Goal: Task Accomplishment & Management: Complete application form

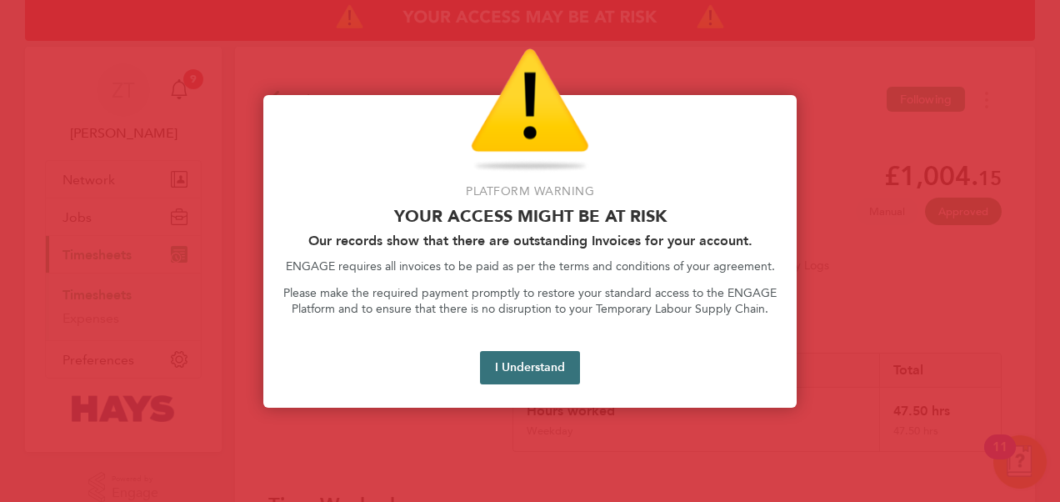
click at [515, 370] on button "I Understand" at bounding box center [530, 367] width 100 height 33
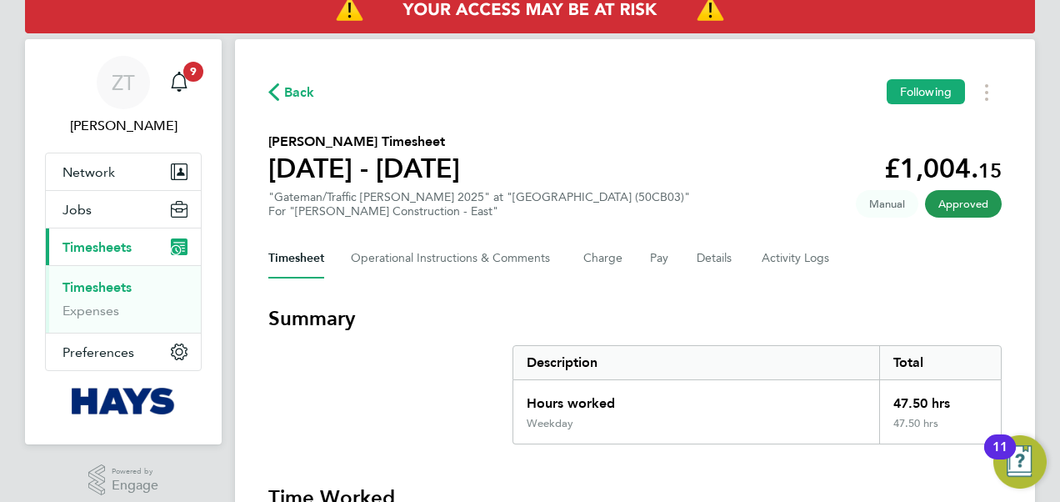
scroll to position [7, 0]
click at [290, 85] on span "Back" at bounding box center [299, 93] width 31 height 20
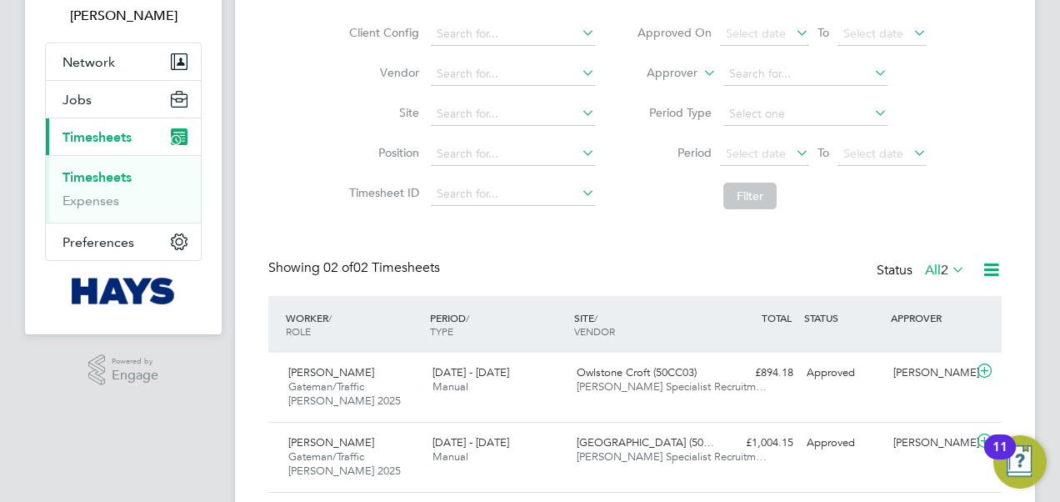
scroll to position [126, 0]
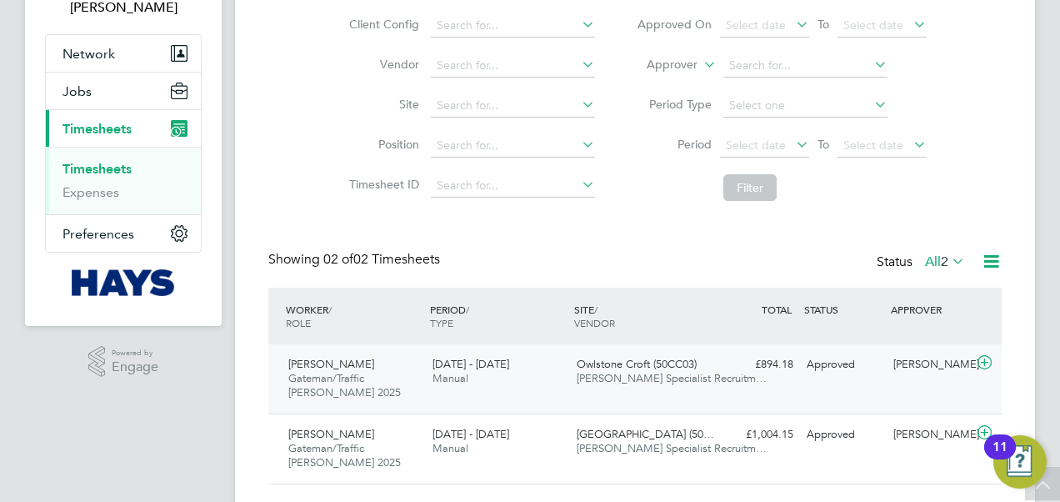
click at [352, 368] on span "[PERSON_NAME]" at bounding box center [331, 364] width 86 height 14
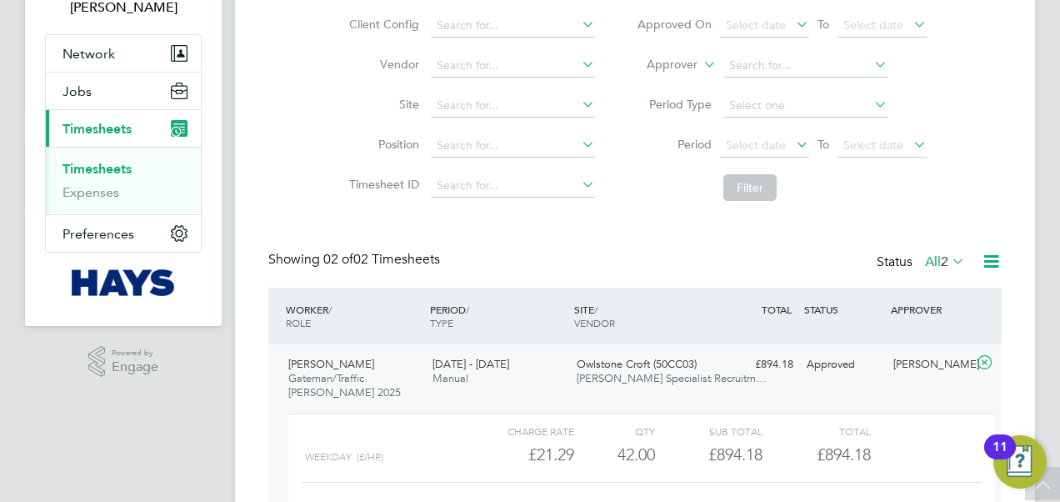
scroll to position [320, 0]
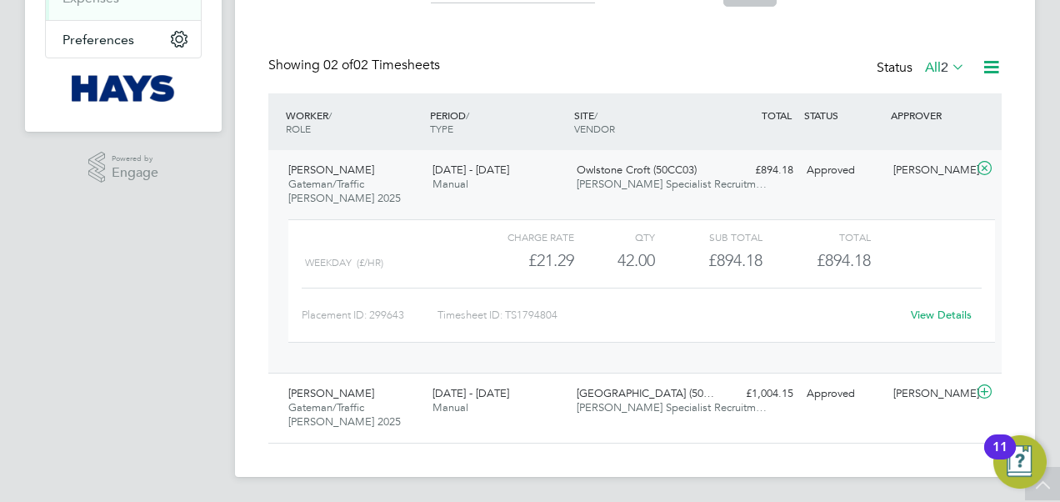
click at [925, 313] on link "View Details" at bounding box center [941, 315] width 61 height 14
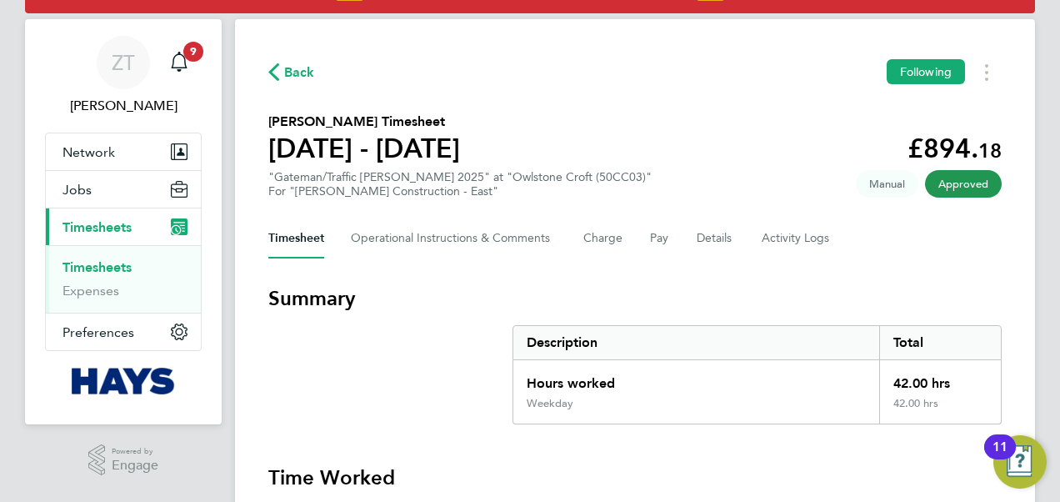
scroll to position [18, 0]
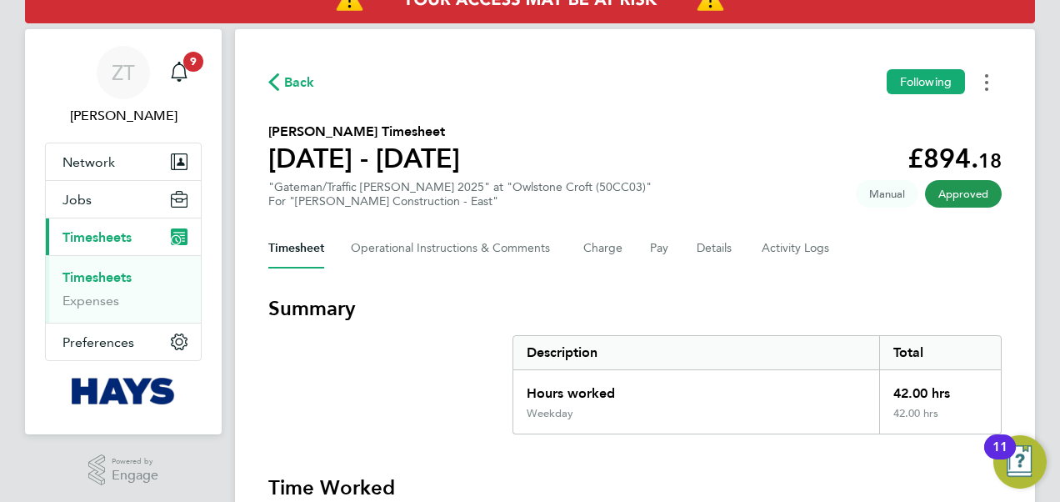
click at [992, 82] on button "Timesheets Menu" at bounding box center [987, 82] width 30 height 26
click at [990, 80] on button "Timesheets Menu" at bounding box center [987, 82] width 30 height 26
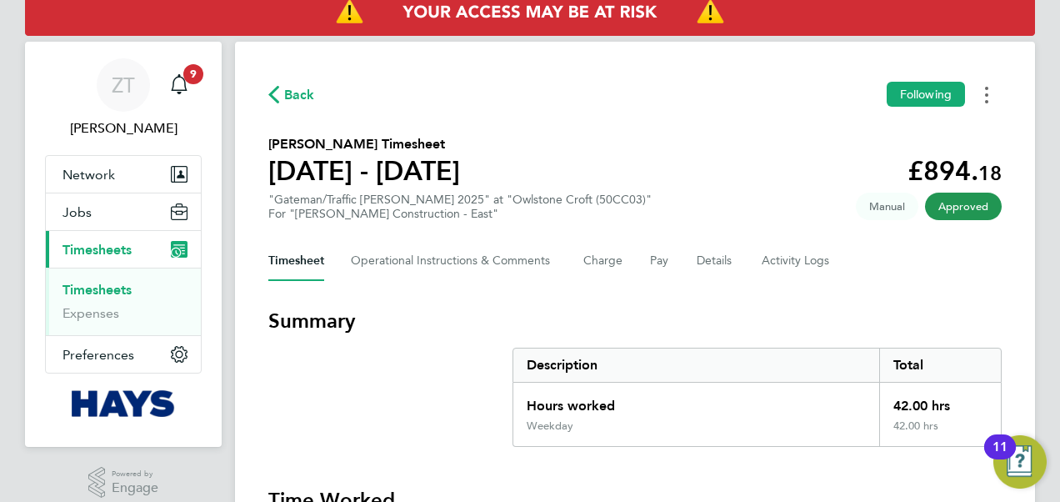
scroll to position [4, 0]
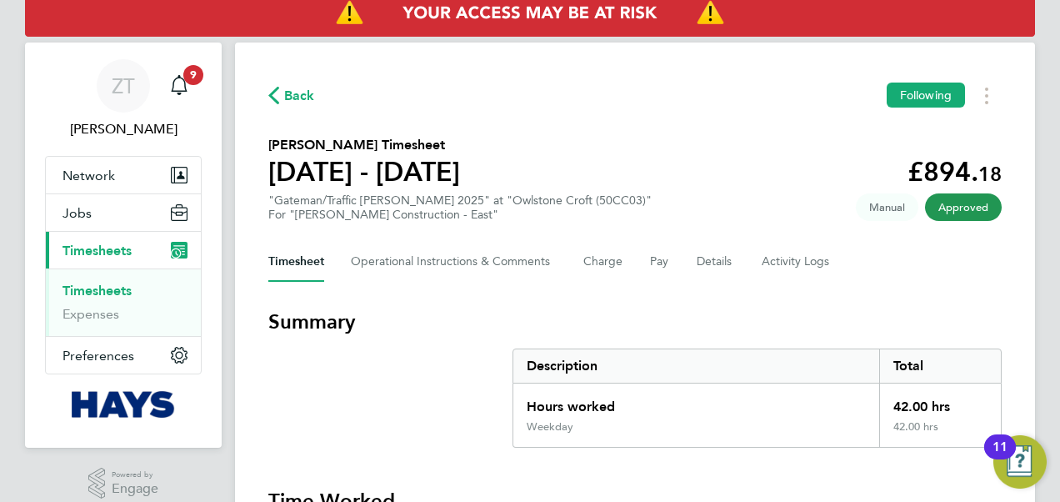
click at [302, 92] on span "Back" at bounding box center [299, 96] width 31 height 20
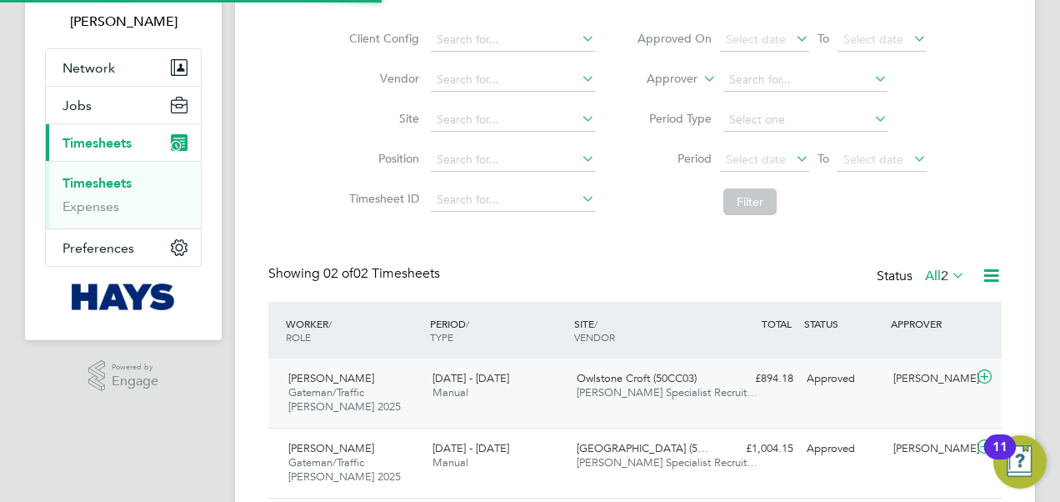
scroll to position [167, 0]
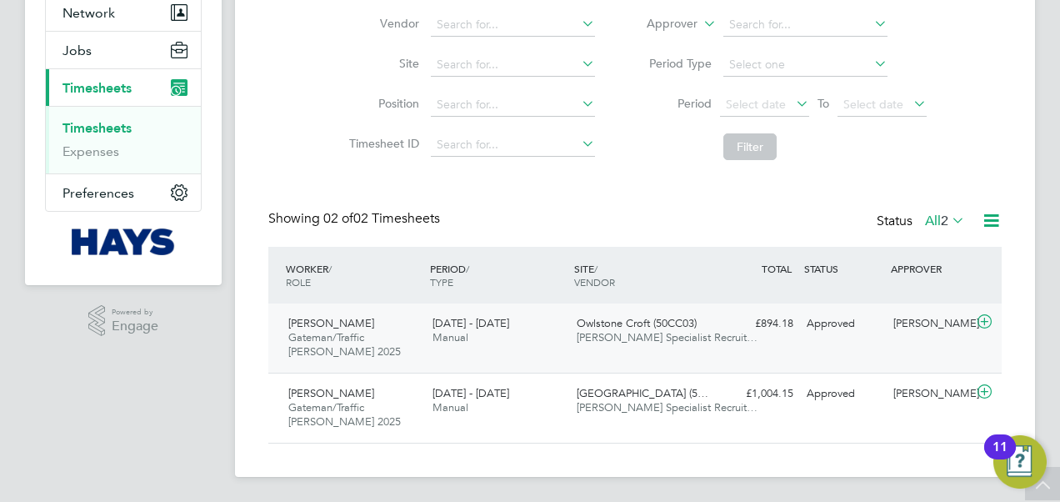
click at [988, 320] on icon at bounding box center [985, 321] width 21 height 13
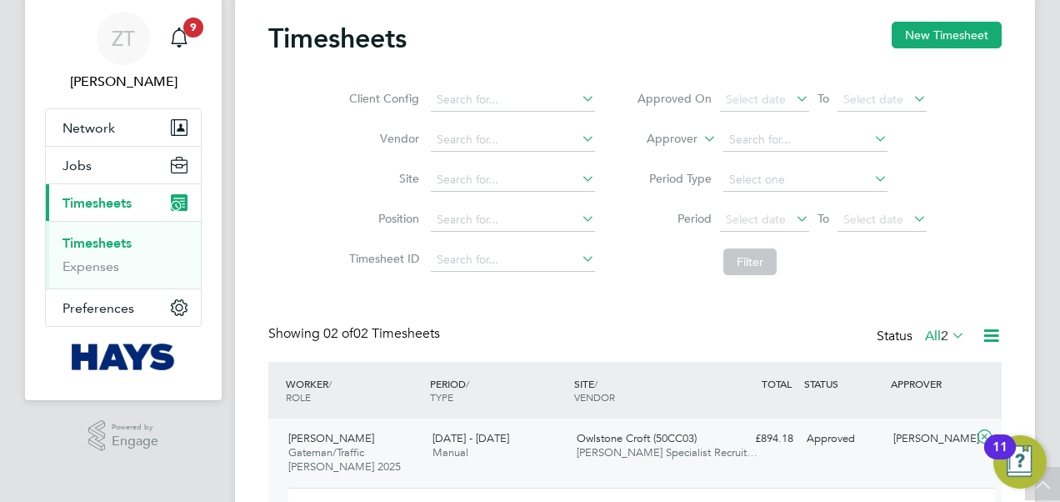
scroll to position [0, 0]
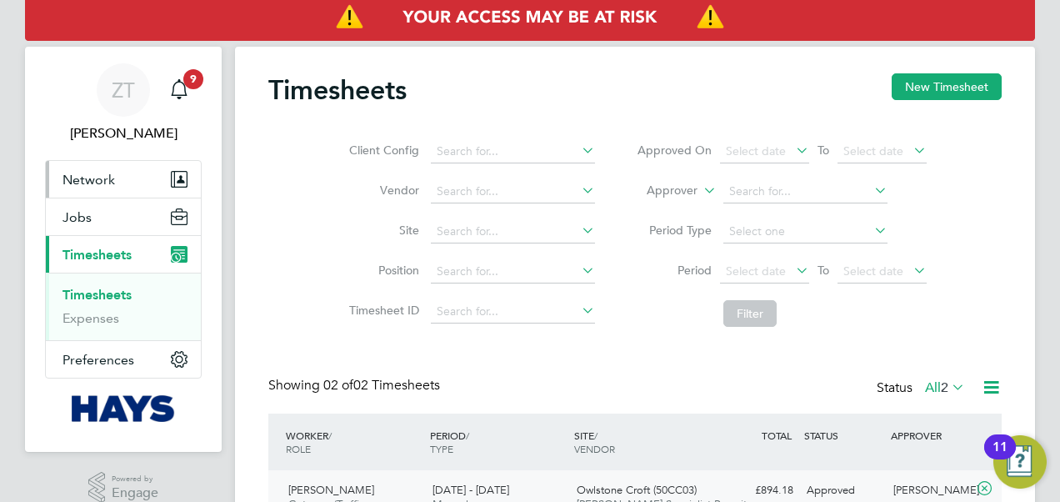
click at [125, 183] on button "Network" at bounding box center [123, 179] width 155 height 37
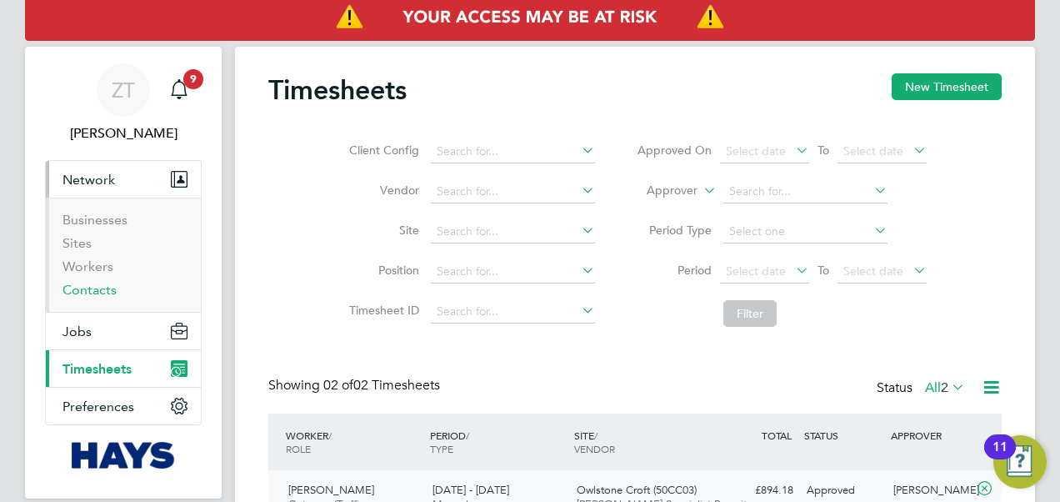
click at [93, 292] on link "Contacts" at bounding box center [90, 290] width 54 height 16
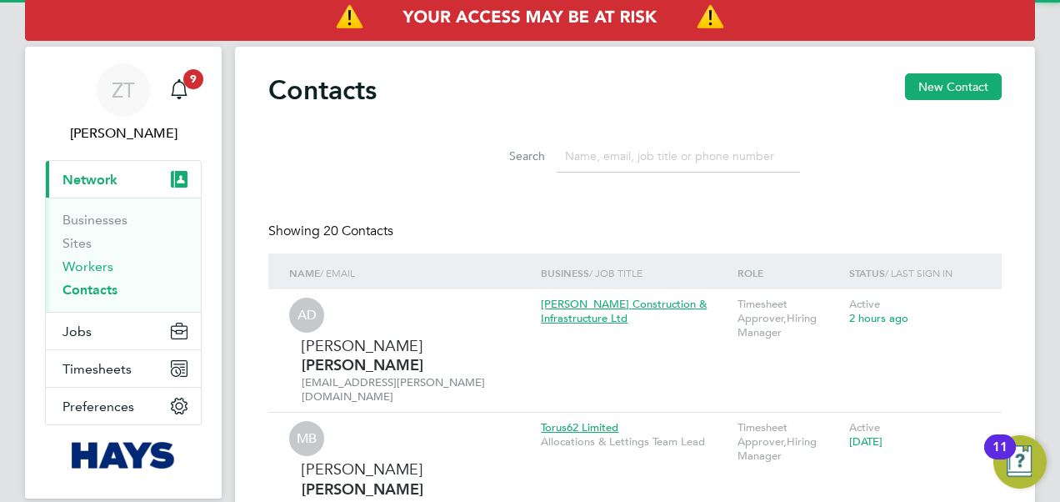
click at [95, 265] on link "Workers" at bounding box center [88, 266] width 51 height 16
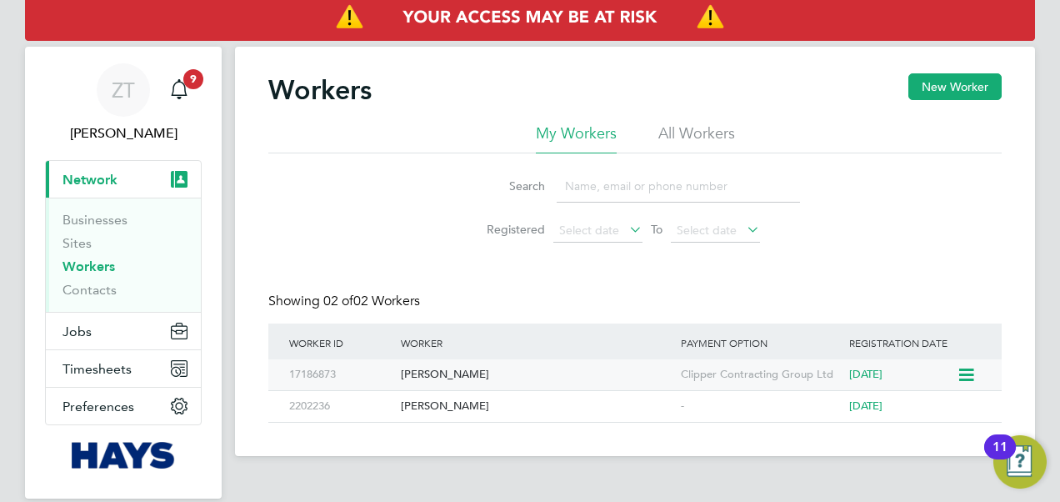
click at [435, 365] on div "[PERSON_NAME]" at bounding box center [537, 374] width 280 height 31
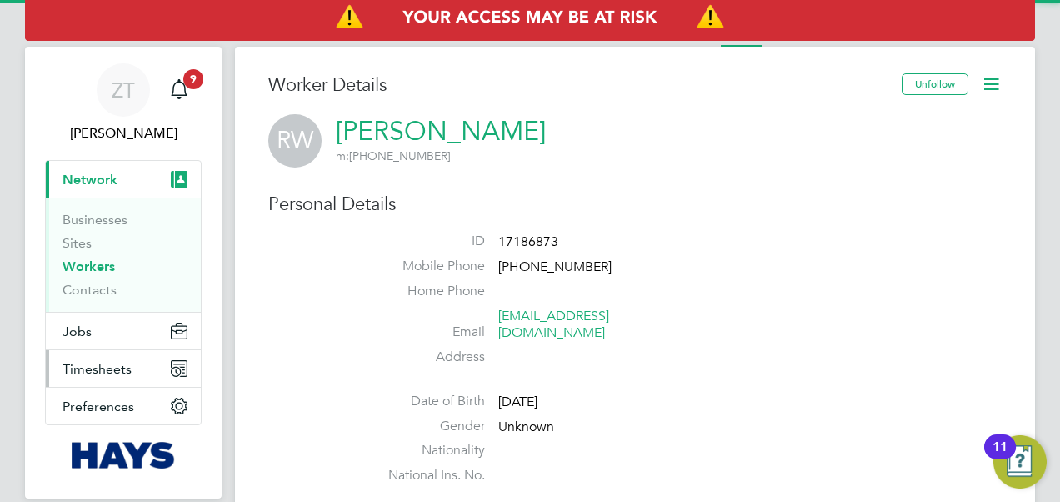
click at [182, 370] on icon "Main navigation" at bounding box center [179, 368] width 15 height 15
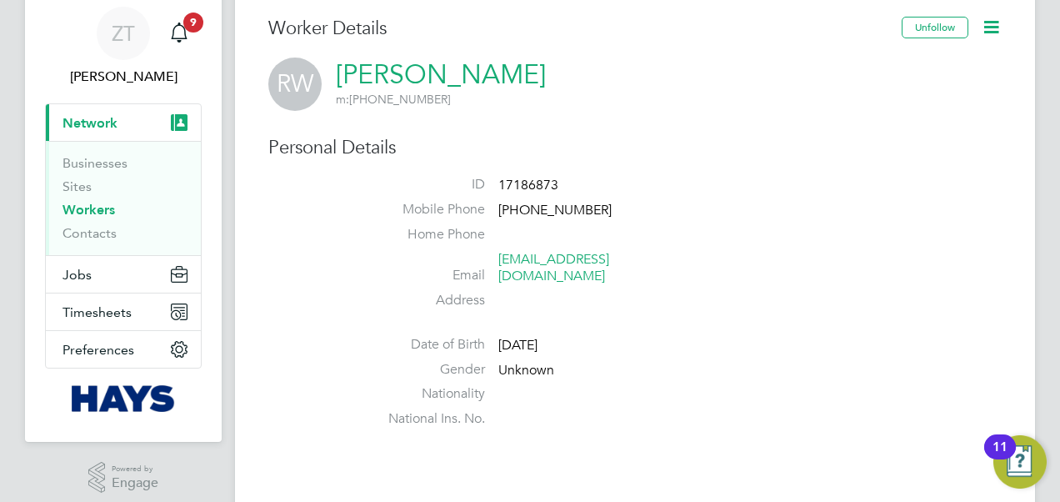
scroll to position [83, 0]
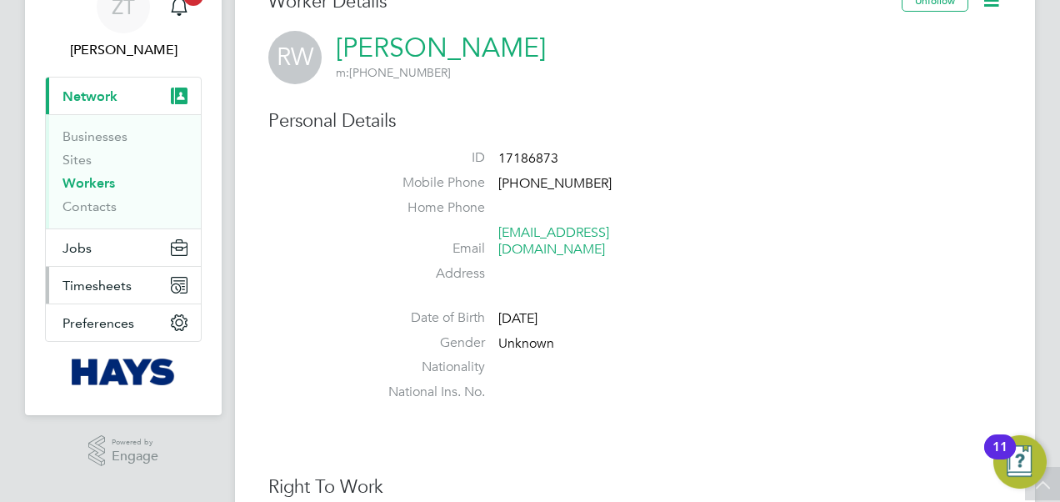
click at [169, 288] on button "Timesheets" at bounding box center [123, 285] width 155 height 37
click at [164, 276] on button "Timesheets" at bounding box center [123, 285] width 155 height 37
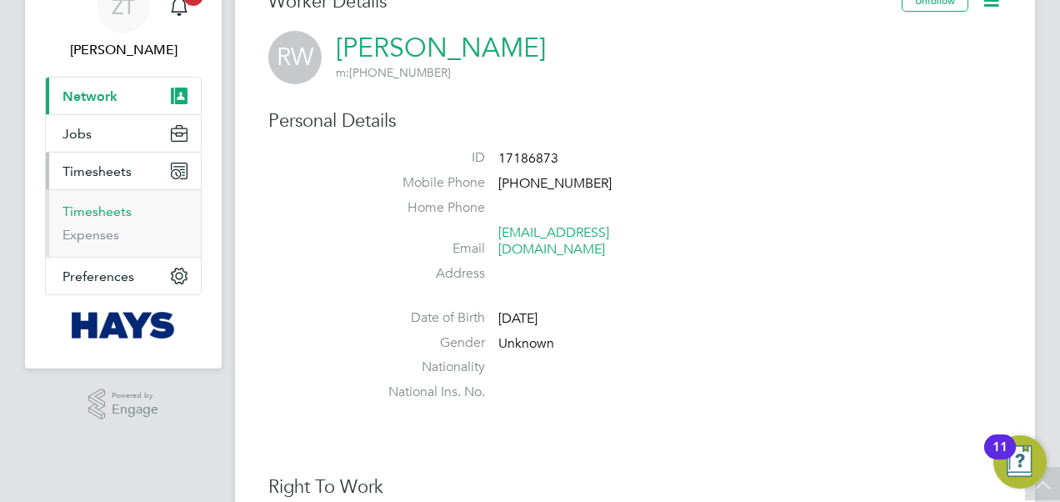
click at [107, 208] on link "Timesheets" at bounding box center [97, 211] width 69 height 16
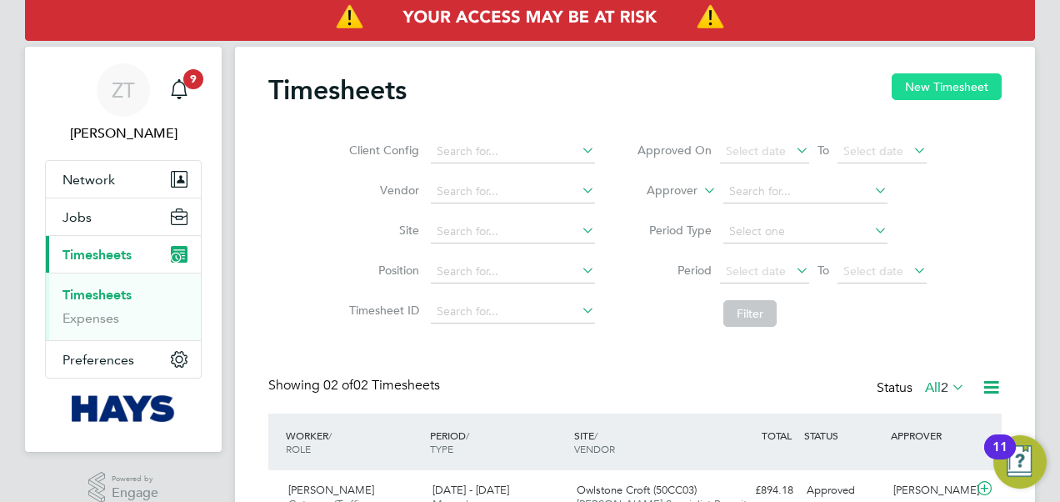
click at [946, 82] on button "New Timesheet" at bounding box center [947, 86] width 110 height 27
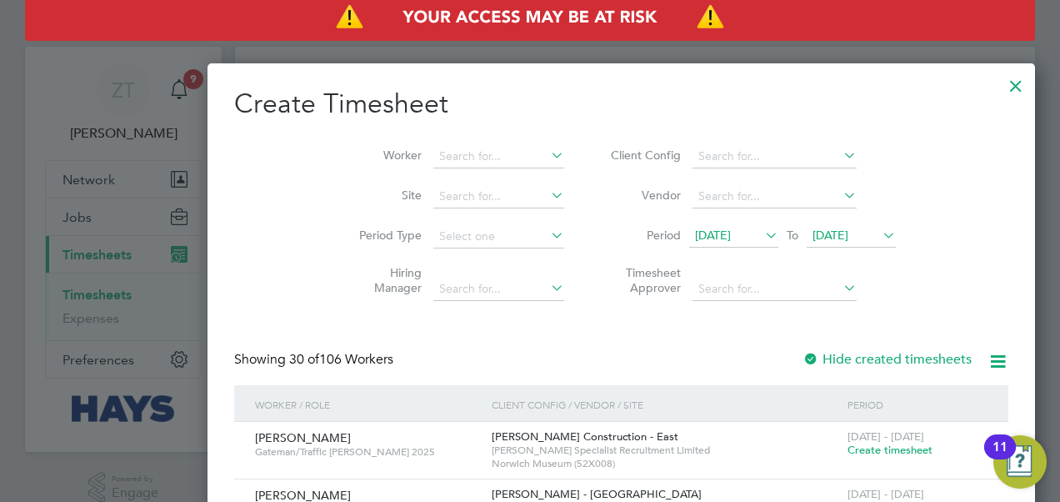
click at [1001, 87] on div at bounding box center [1016, 82] width 30 height 30
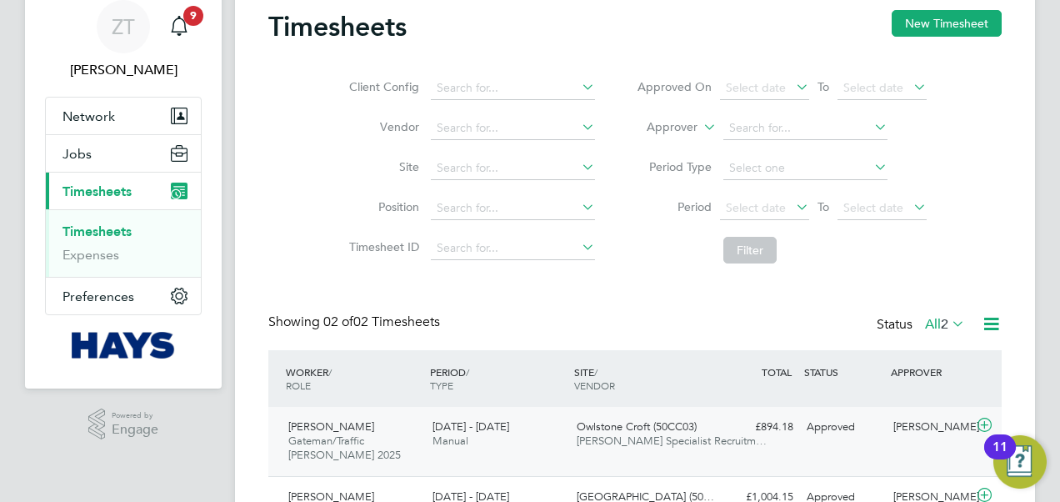
scroll to position [153, 0]
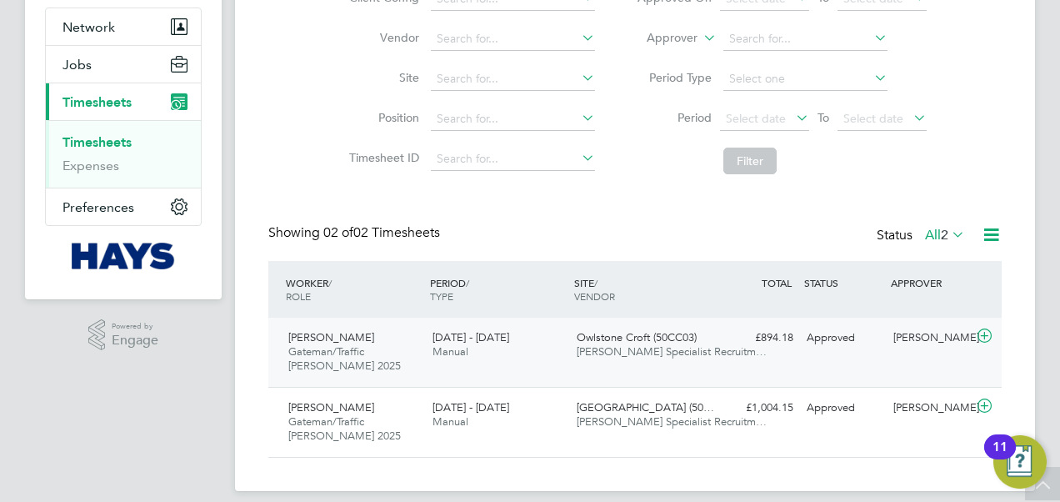
click at [303, 327] on div "Ricky Wagstaff Gateman/Traffic Marshall 2025 26 Jul - 1 Aug 2025" at bounding box center [354, 352] width 144 height 56
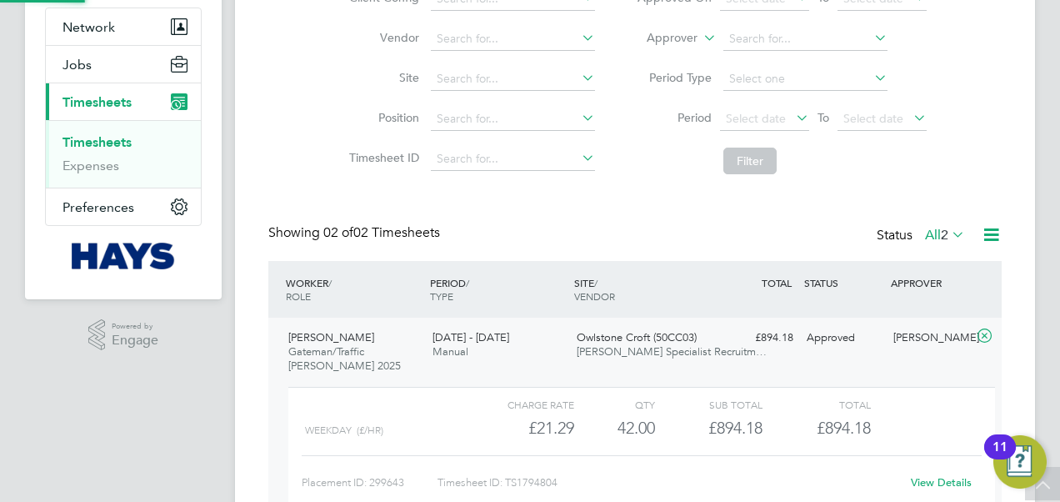
scroll to position [0, 0]
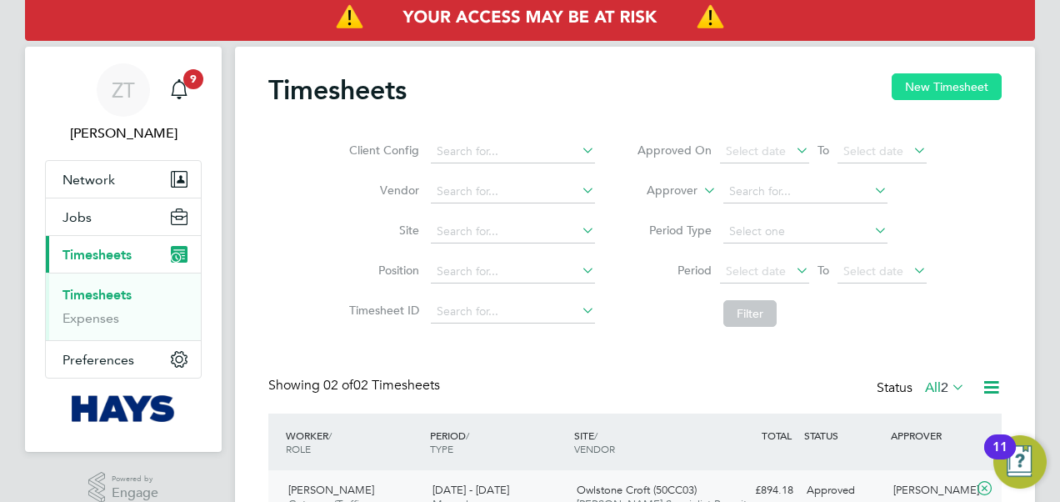
click at [955, 85] on button "New Timesheet" at bounding box center [947, 86] width 110 height 27
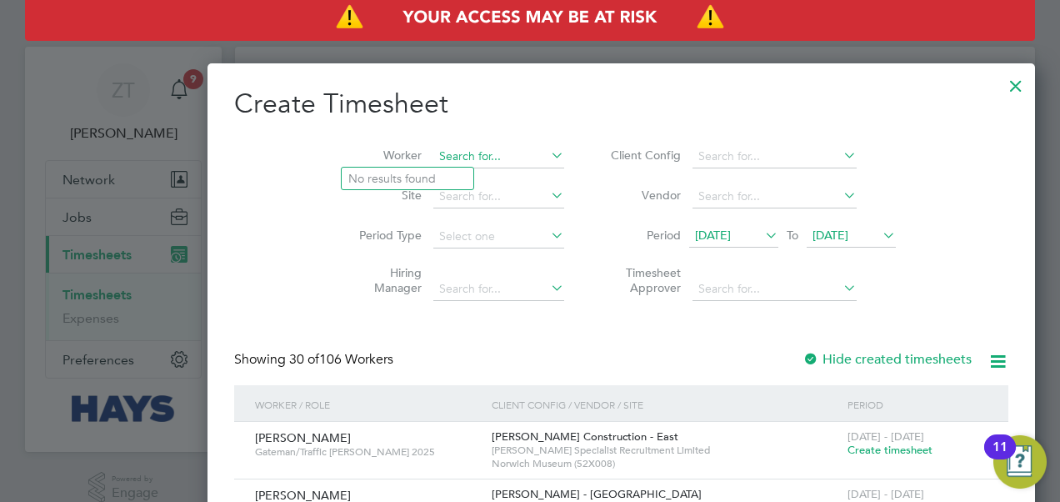
click at [434, 153] on input at bounding box center [499, 156] width 131 height 23
type input "ricky wa"
click at [434, 155] on input at bounding box center [499, 156] width 131 height 23
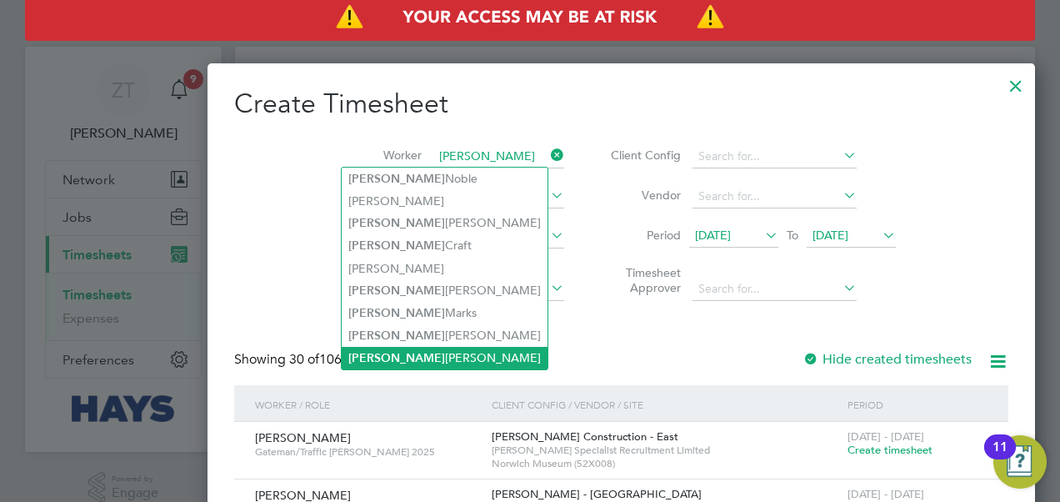
click at [405, 358] on li "[PERSON_NAME]" at bounding box center [445, 358] width 206 height 23
type input "[PERSON_NAME]"
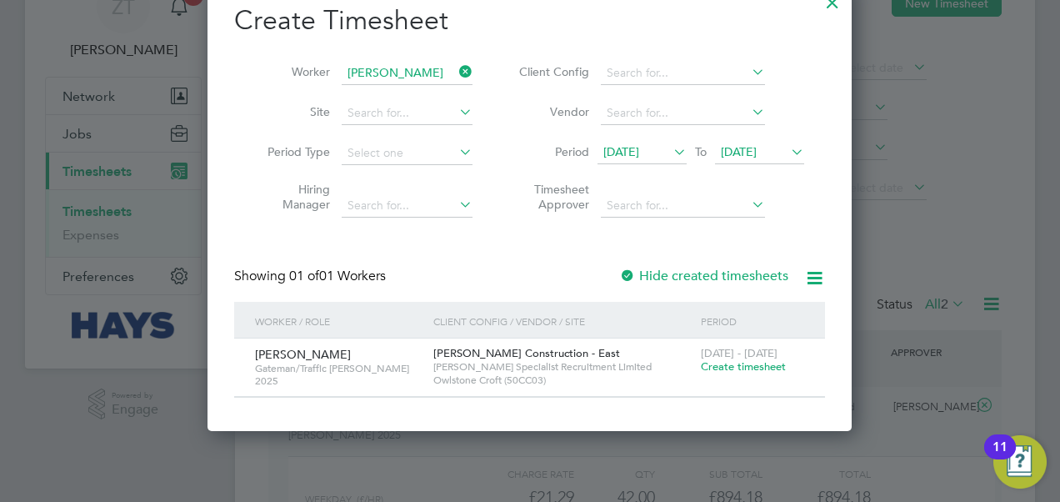
click at [728, 373] on div "2 - 8 Aug 2025 Create timesheet" at bounding box center [753, 360] width 112 height 45
click at [725, 368] on span "Create timesheet" at bounding box center [743, 366] width 85 height 14
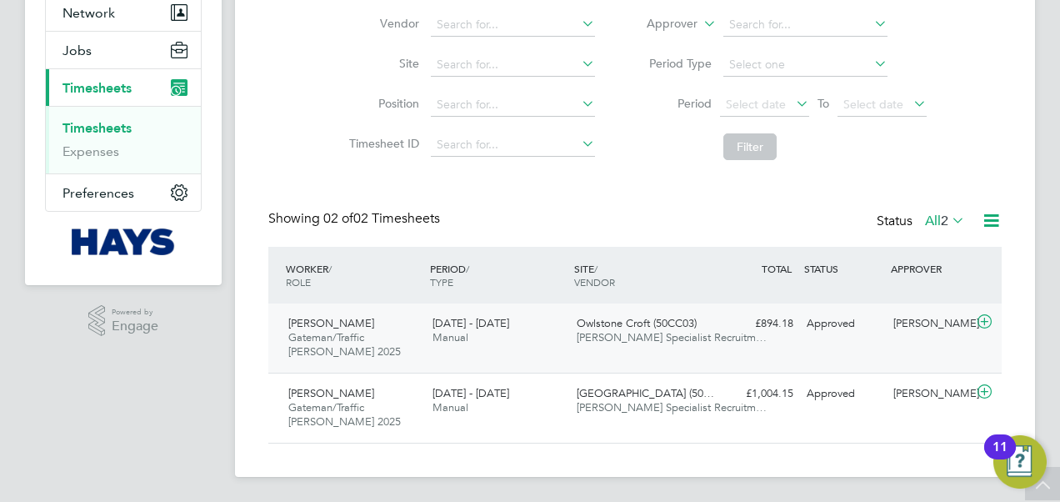
click at [764, 348] on div "Ricky Wagstaff Gateman/Traffic Marshall 2025 26 Jul - 1 Aug 2025 26 Jul - 1 Aug…" at bounding box center [635, 337] width 734 height 69
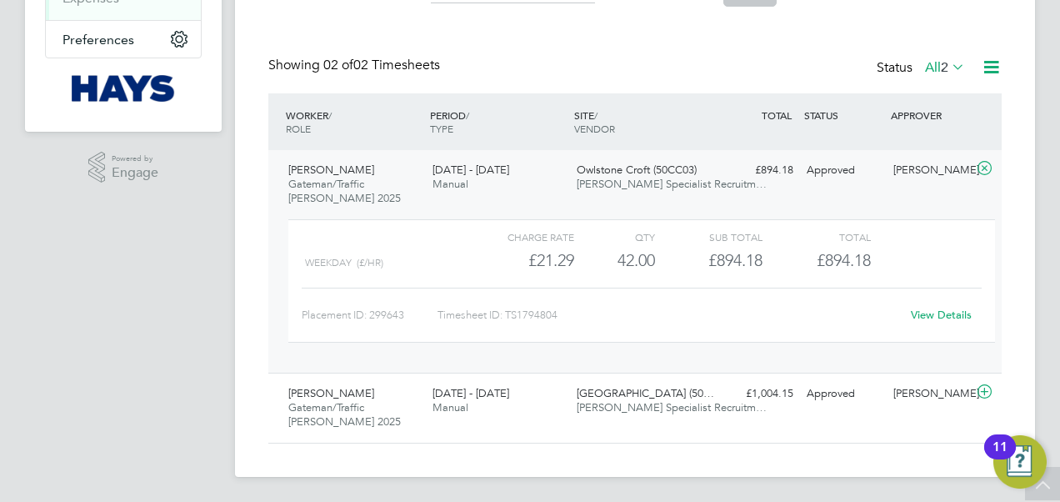
click at [940, 319] on link "View Details" at bounding box center [941, 315] width 61 height 14
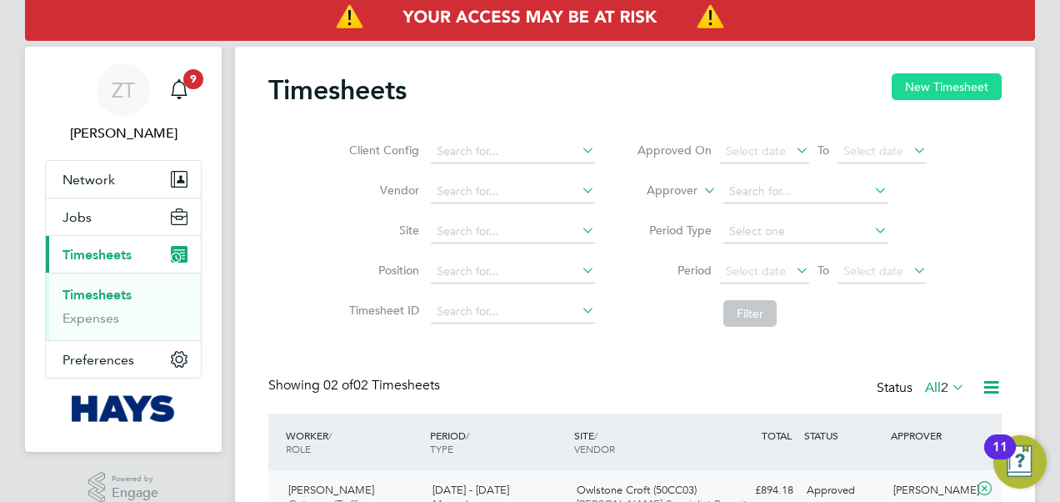
click at [933, 93] on button "New Timesheet" at bounding box center [947, 86] width 110 height 27
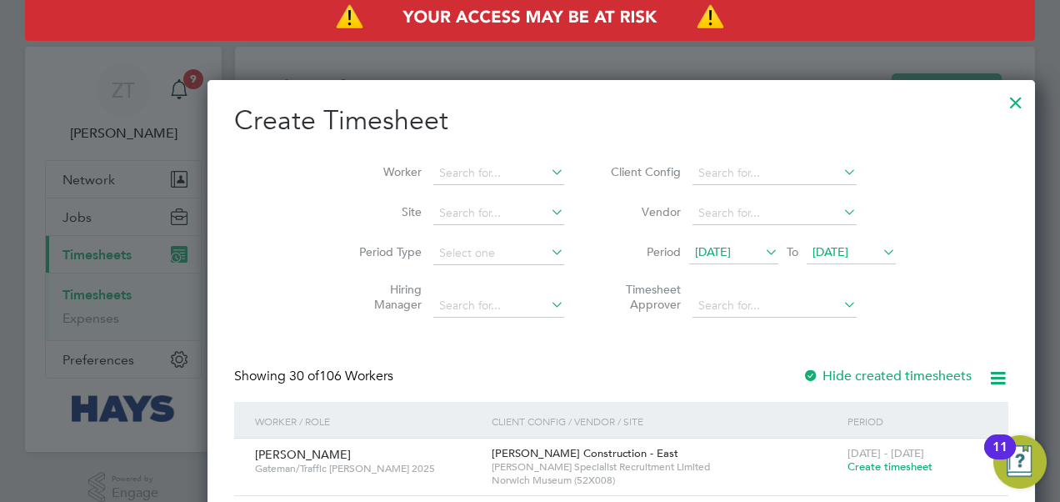
click at [1001, 102] on div at bounding box center [1016, 98] width 30 height 30
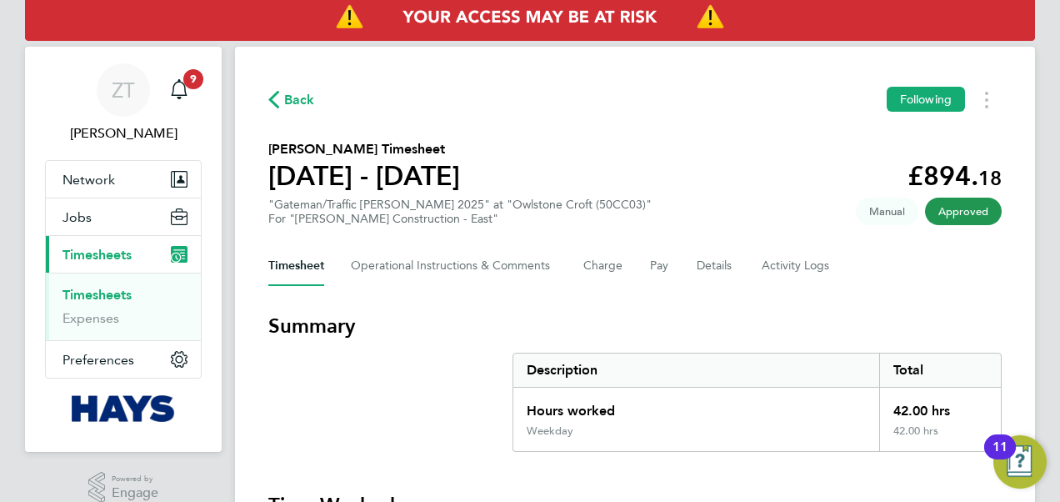
click at [277, 94] on icon "button" at bounding box center [273, 100] width 11 height 18
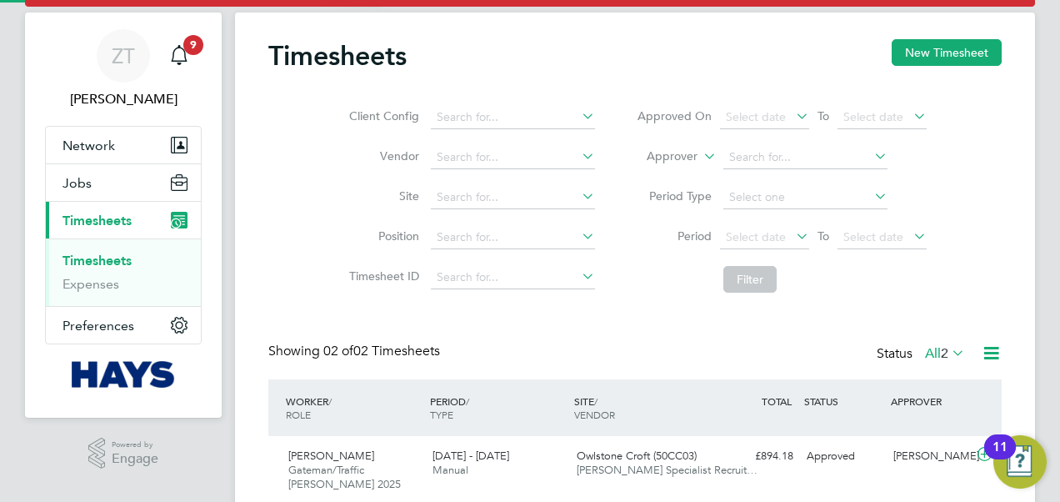
scroll to position [167, 0]
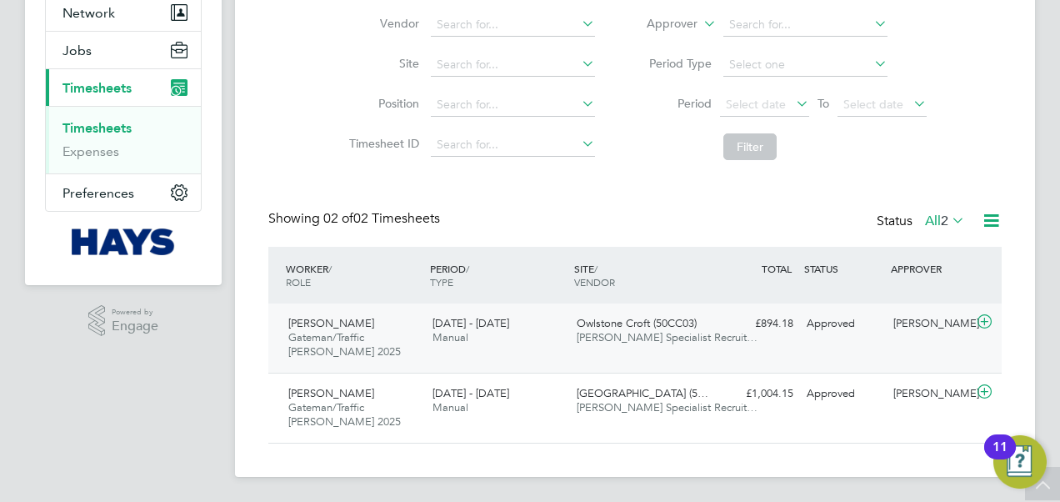
click at [343, 320] on span "[PERSON_NAME]" at bounding box center [331, 323] width 86 height 14
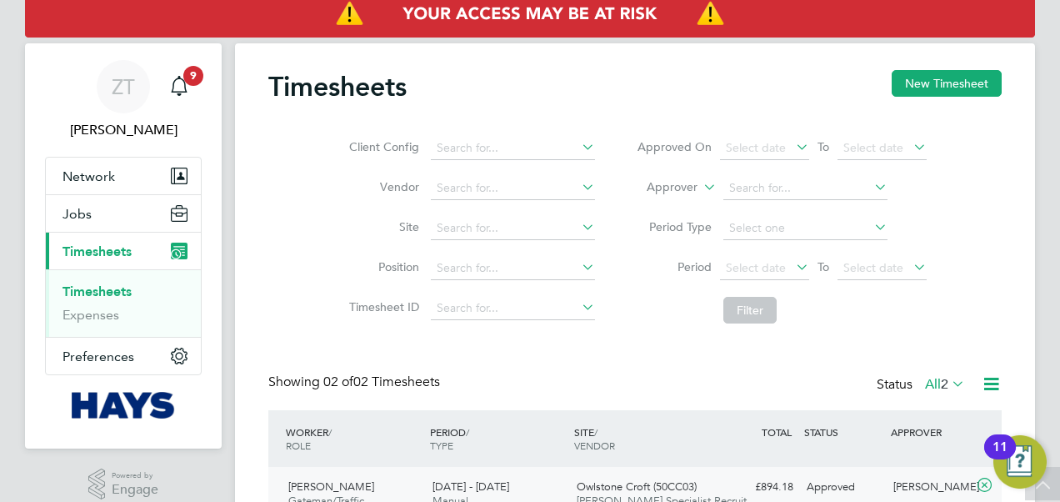
scroll to position [0, 0]
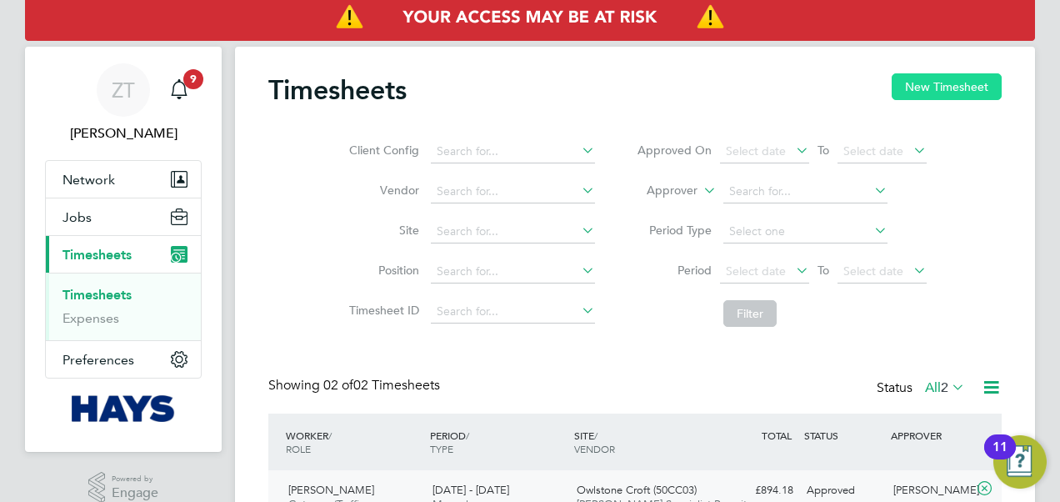
click at [940, 89] on button "New Timesheet" at bounding box center [947, 86] width 110 height 27
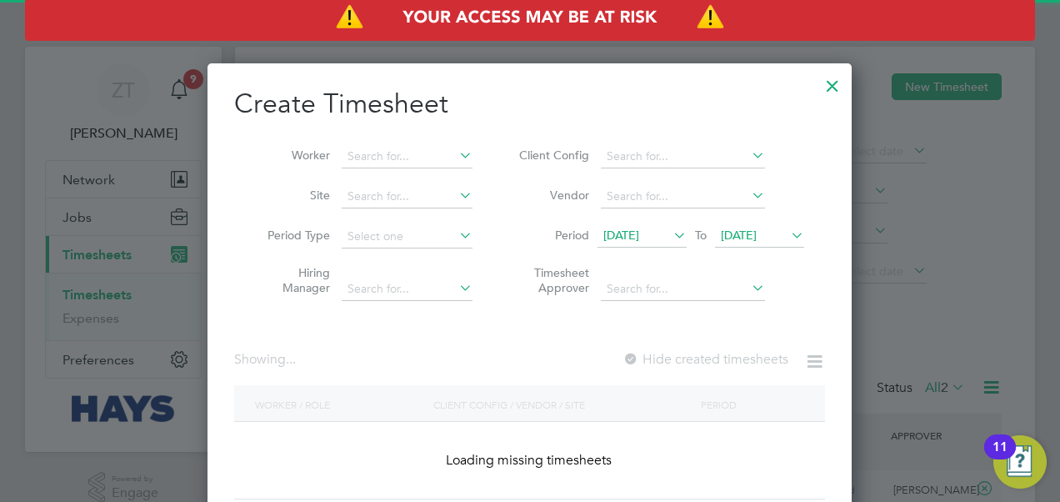
scroll to position [2801, 645]
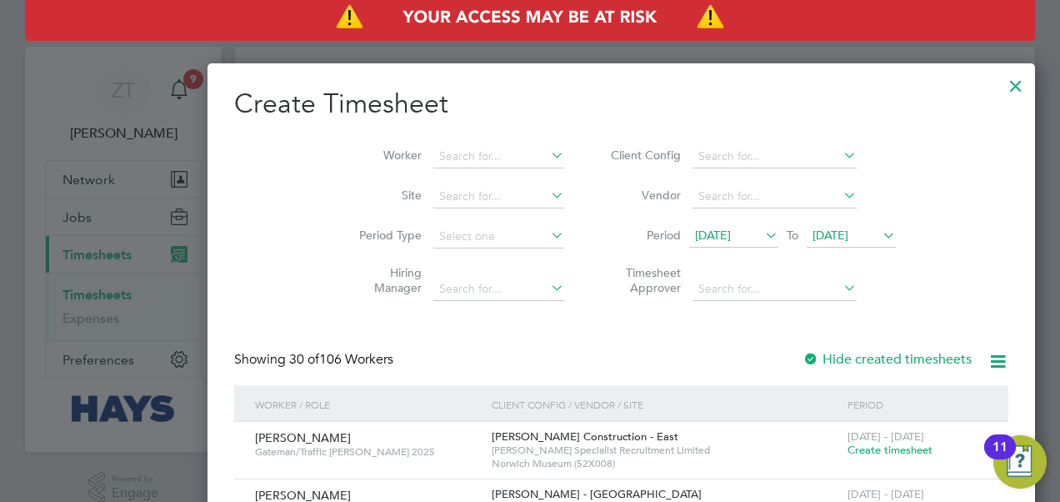
click at [1001, 86] on div at bounding box center [1016, 82] width 30 height 30
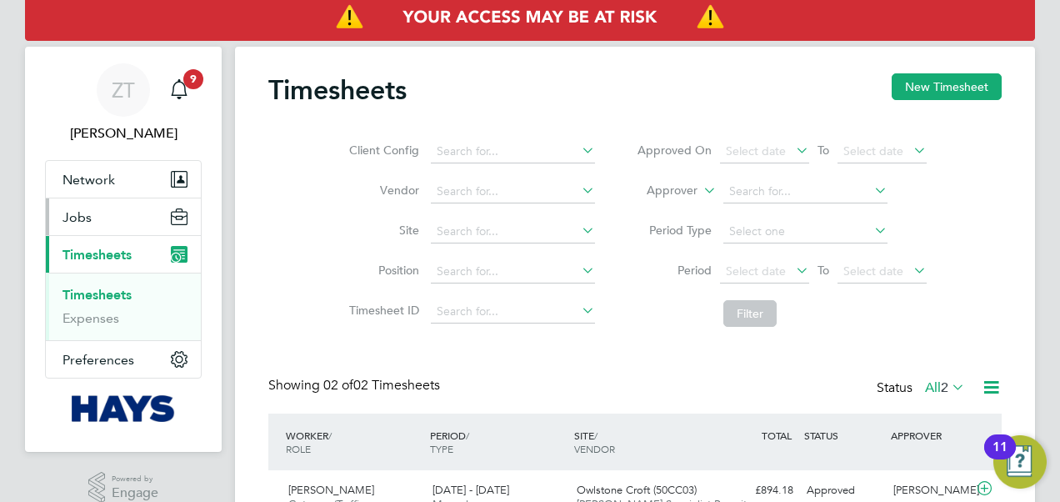
scroll to position [42, 144]
click at [114, 181] on button "Network" at bounding box center [123, 179] width 155 height 37
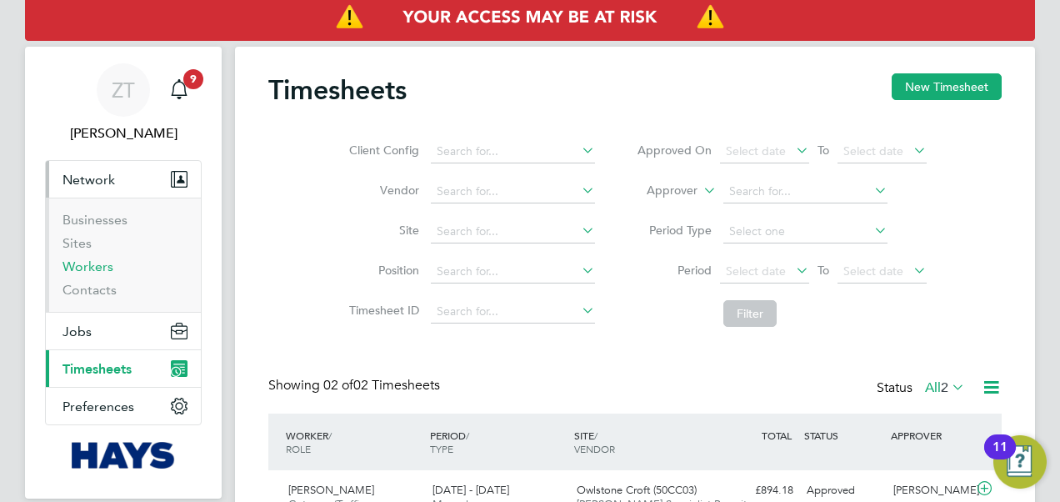
click at [93, 272] on link "Workers" at bounding box center [88, 266] width 51 height 16
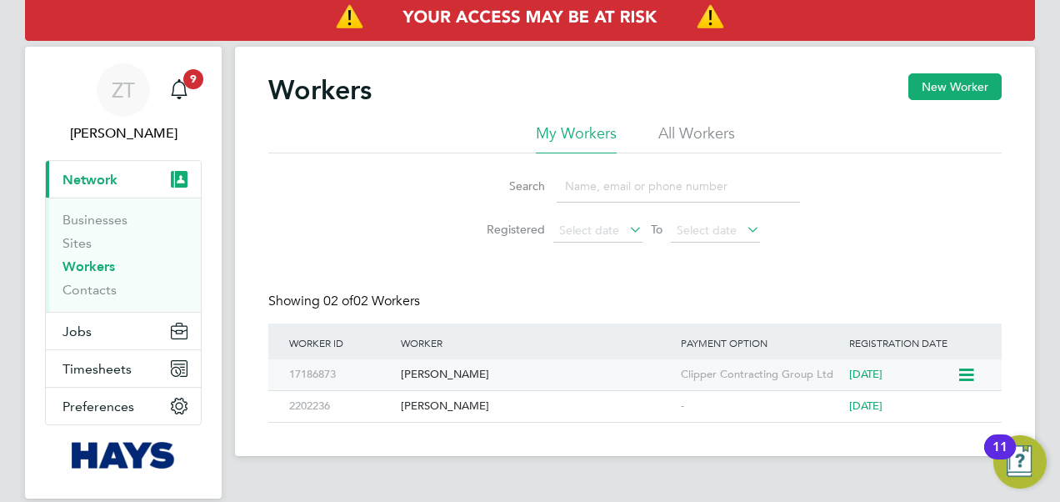
click at [420, 373] on div "[PERSON_NAME]" at bounding box center [537, 374] width 280 height 31
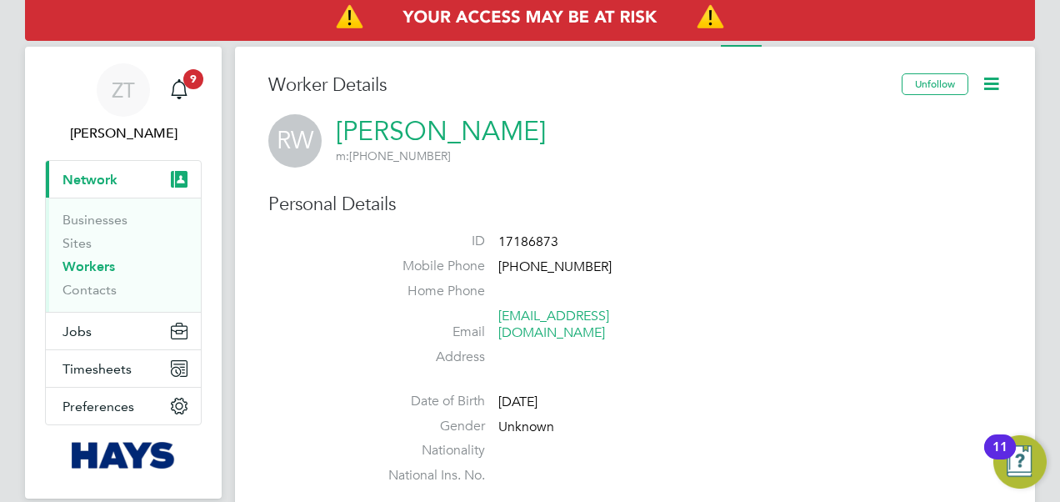
click at [989, 75] on icon at bounding box center [991, 83] width 21 height 21
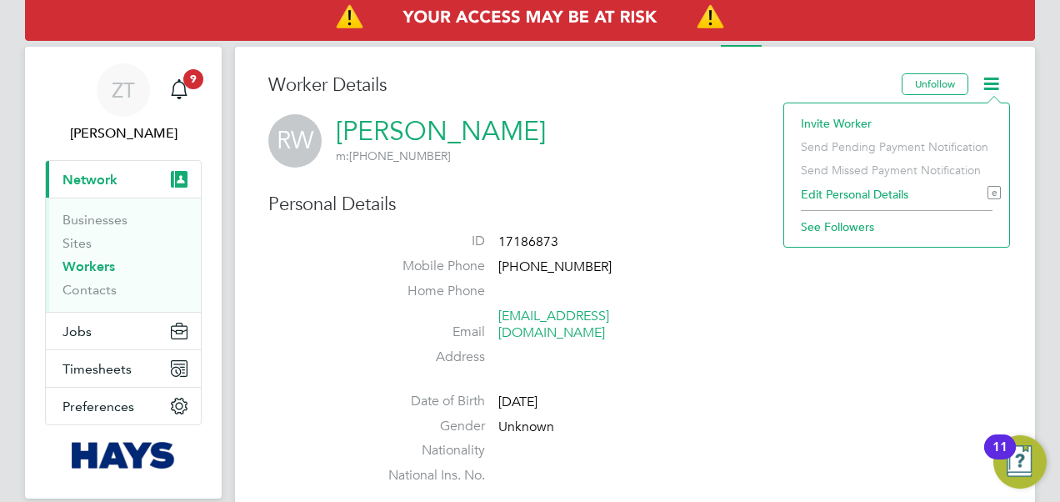
click at [727, 348] on li "Address" at bounding box center [685, 360] width 634 height 25
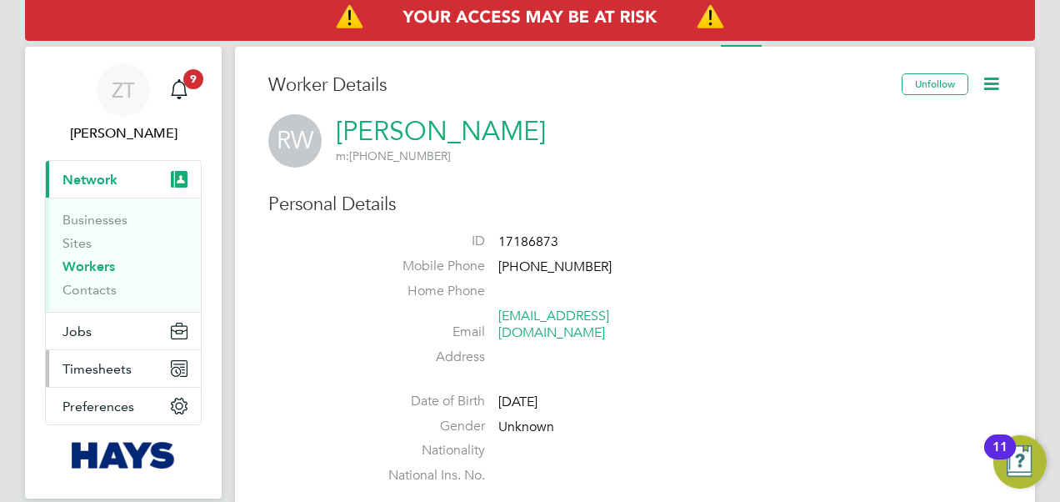
click at [110, 368] on span "Timesheets" at bounding box center [97, 369] width 69 height 16
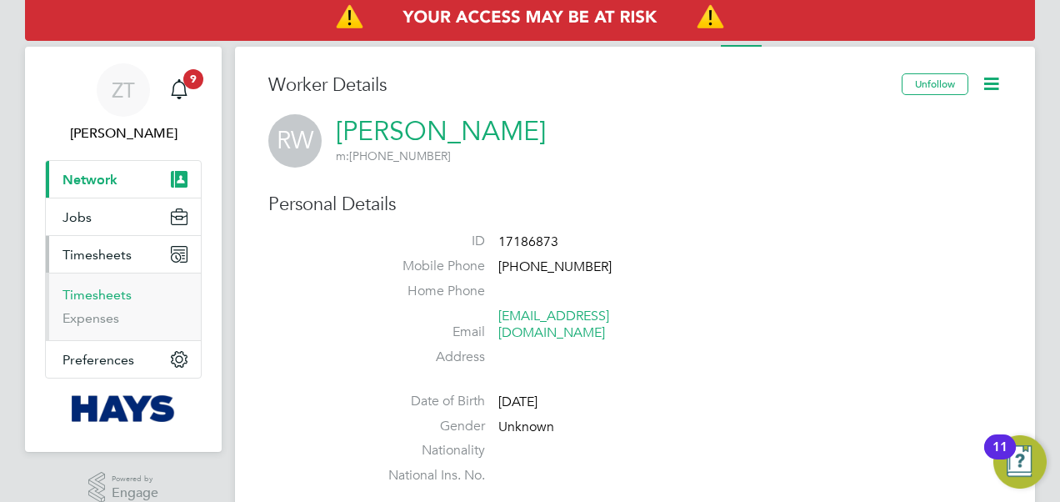
click at [105, 297] on link "Timesheets" at bounding box center [97, 295] width 69 height 16
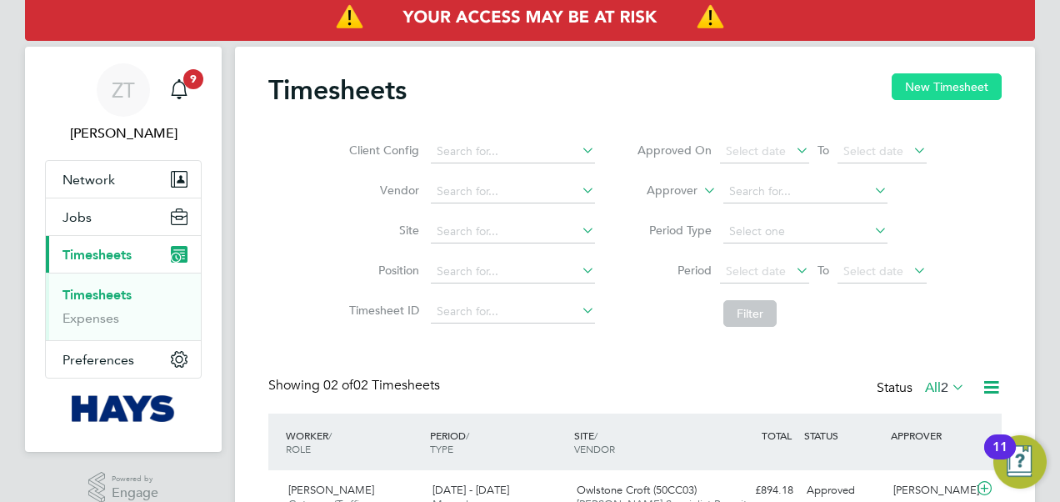
click at [931, 93] on button "New Timesheet" at bounding box center [947, 86] width 110 height 27
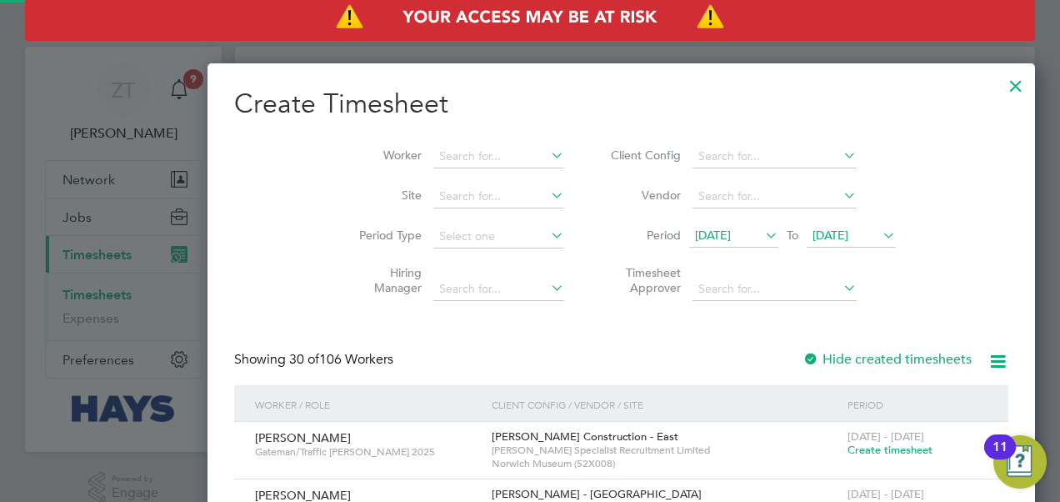
scroll to position [2801, 645]
click at [434, 152] on input at bounding box center [499, 156] width 131 height 23
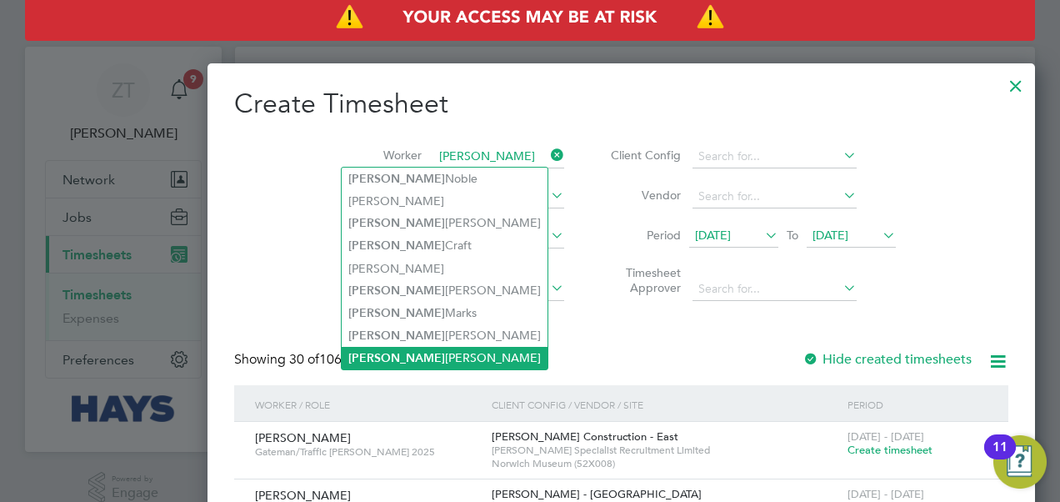
click at [390, 358] on li "[PERSON_NAME]" at bounding box center [445, 358] width 206 height 23
type input "[PERSON_NAME]"
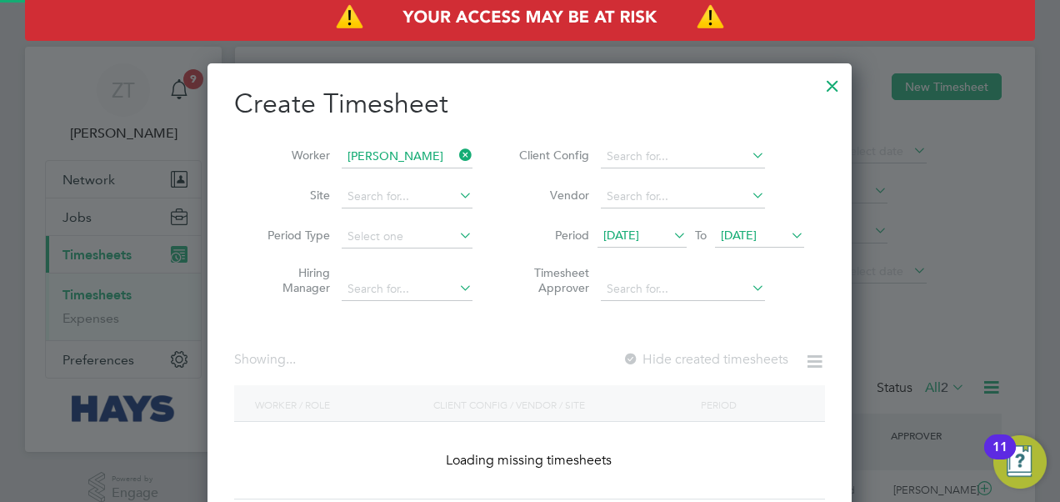
scroll to position [449, 645]
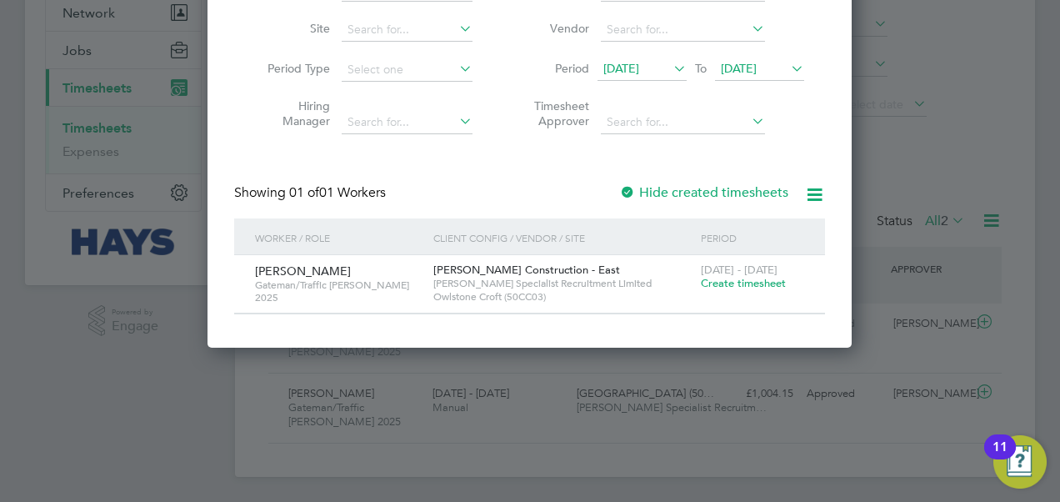
click at [729, 279] on span "Create timesheet" at bounding box center [743, 283] width 85 height 14
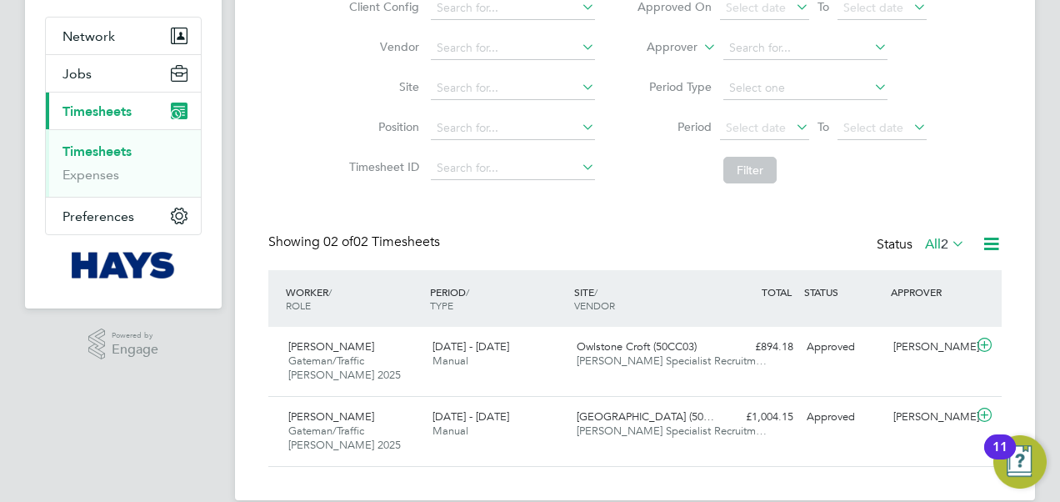
scroll to position [0, 0]
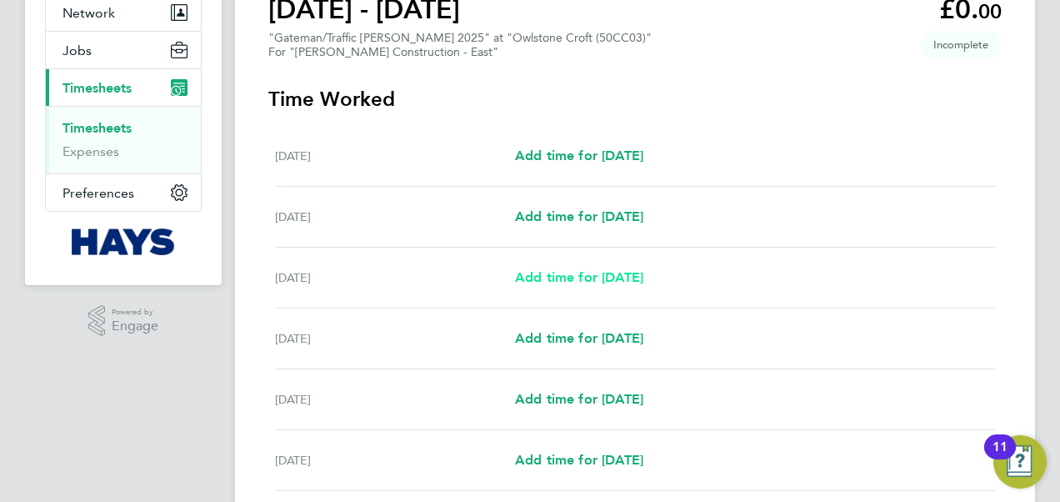
click at [577, 277] on span "Add time for [DATE]" at bounding box center [579, 277] width 128 height 16
select select "60"
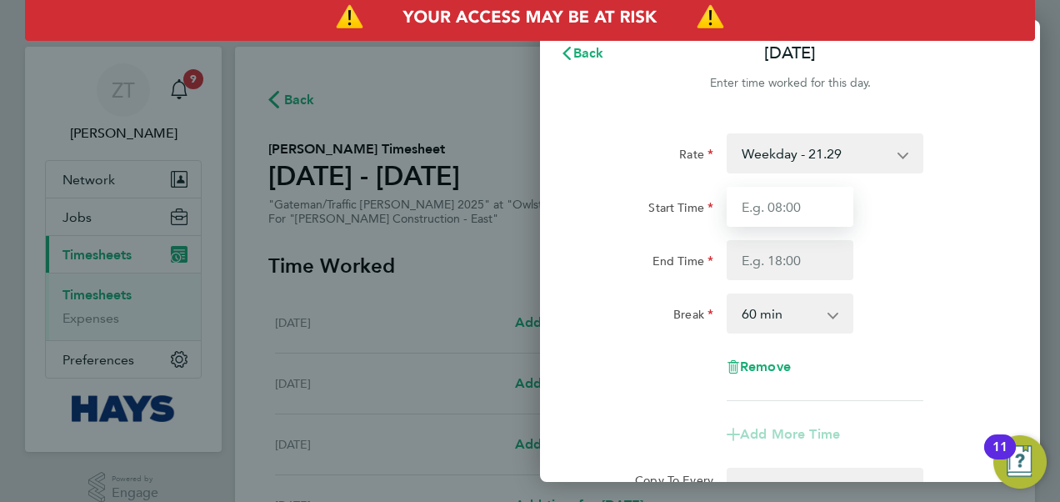
click at [791, 208] on input "Start Time" at bounding box center [790, 207] width 127 height 40
type input "07:30"
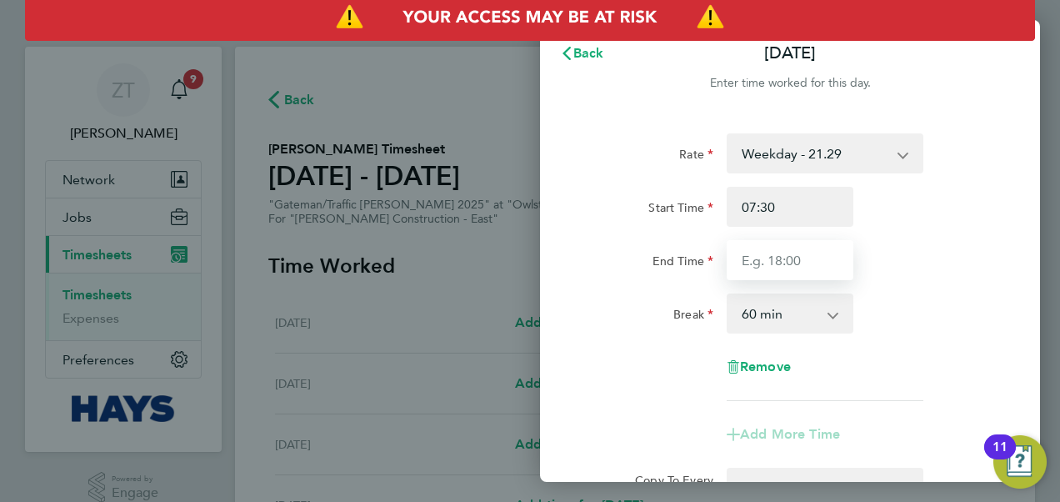
type input "17:30"
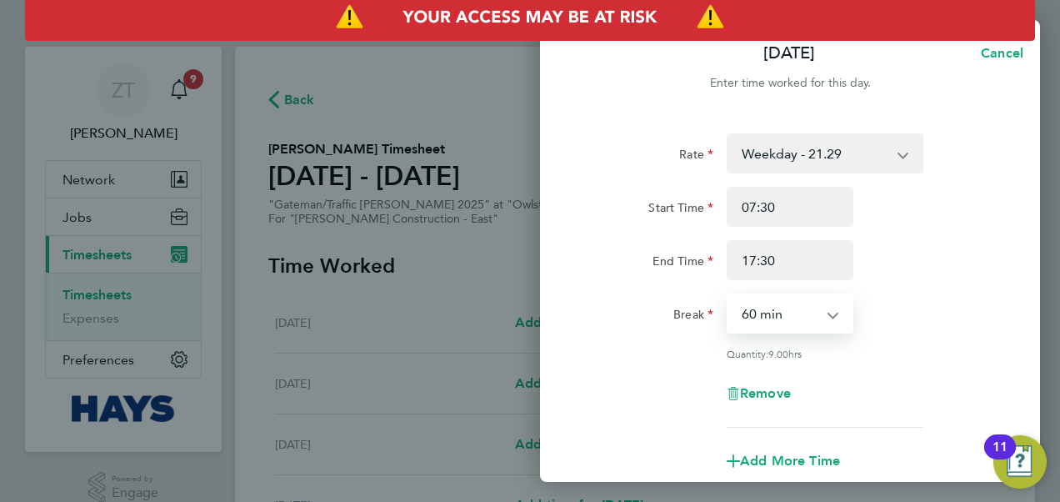
click at [805, 318] on select "0 min 15 min 30 min 45 min 60 min 75 min 90 min" at bounding box center [780, 313] width 103 height 37
select select "30"
click at [729, 295] on select "0 min 15 min 30 min 45 min 60 min 75 min 90 min" at bounding box center [780, 313] width 103 height 37
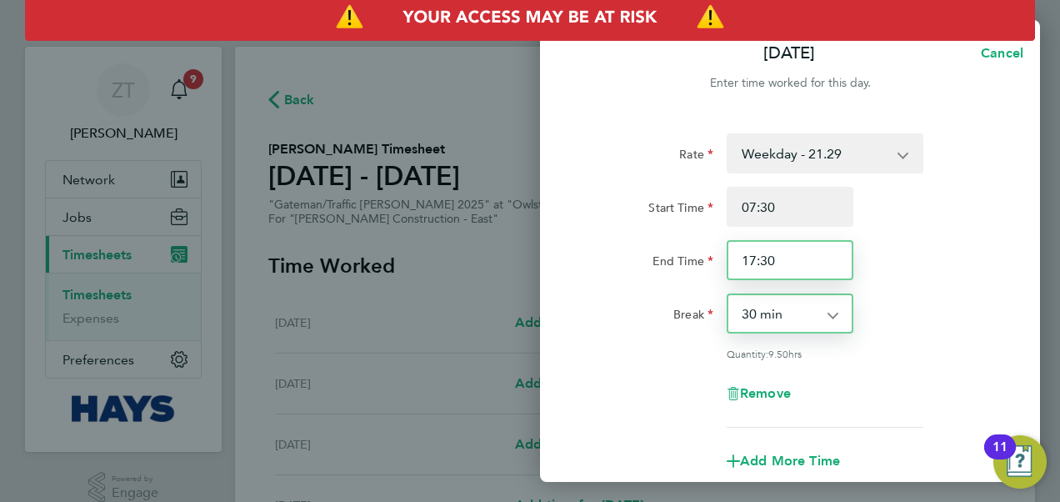
click at [788, 264] on input "17:30" at bounding box center [790, 260] width 127 height 40
type input "17:00"
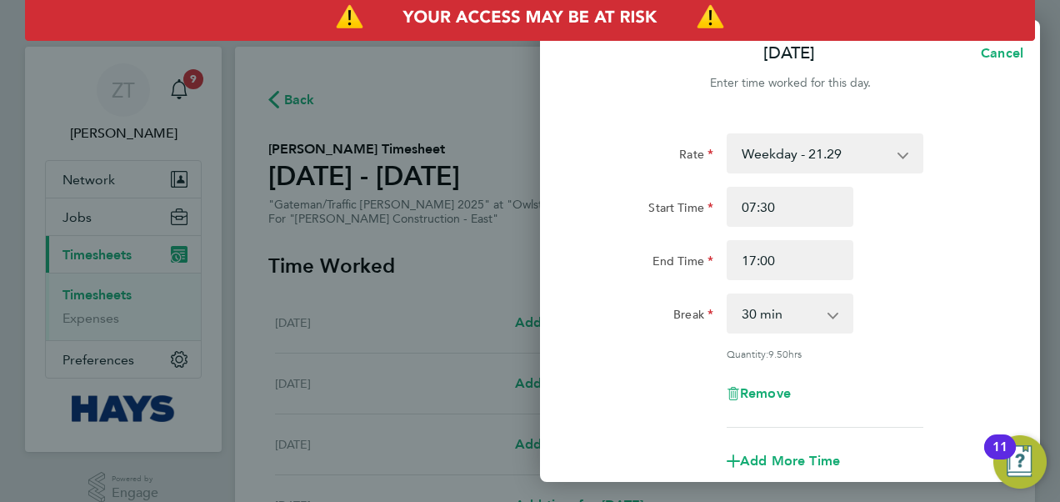
click at [938, 282] on div "Rate Weekday - 21.29 Overtime - 30.63 Start Time 07:30 End Time 17:00 Break 0 m…" at bounding box center [790, 280] width 407 height 294
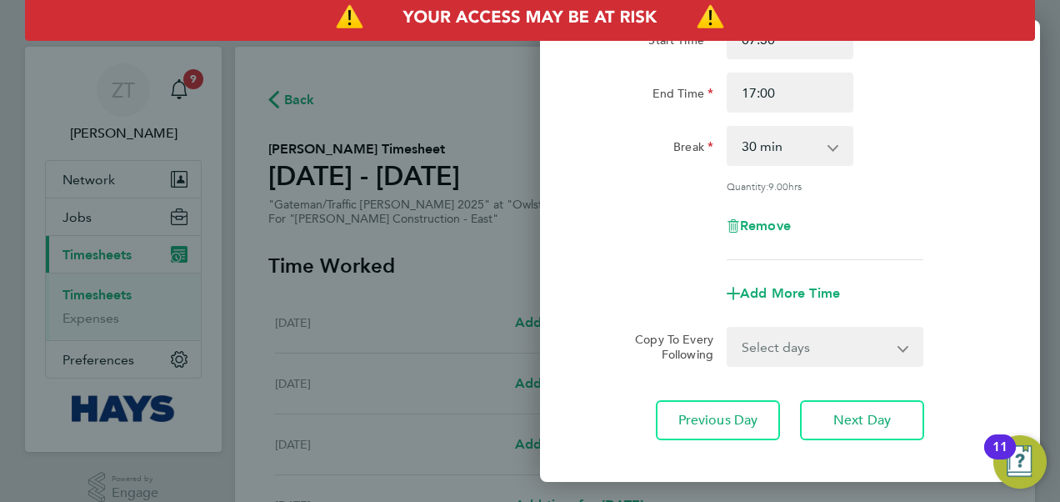
click at [814, 352] on select "Select days Day [DATE] [DATE] [DATE] [DATE]" at bounding box center [816, 346] width 175 height 37
select select "DAY"
click at [729, 328] on select "Select days Day [DATE] [DATE] [DATE] [DATE]" at bounding box center [816, 346] width 175 height 37
select select "[DATE]"
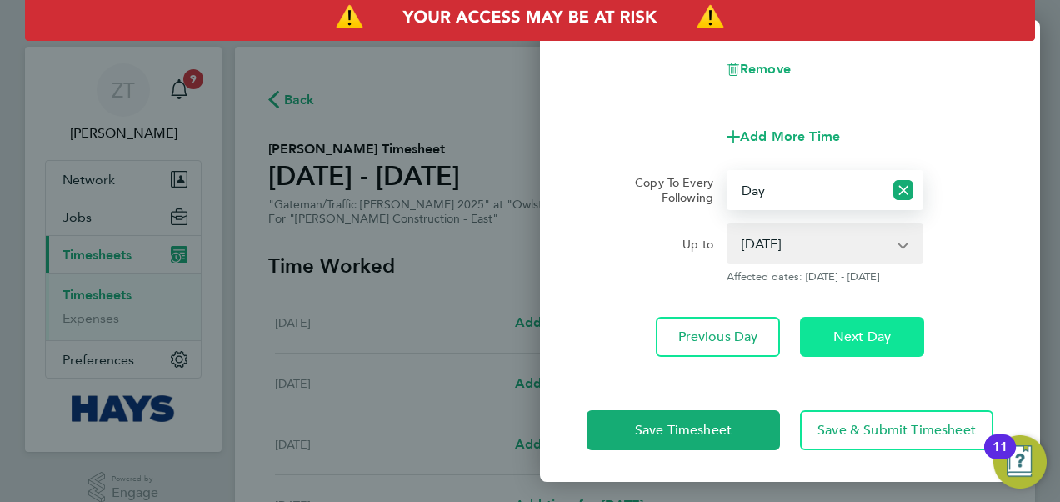
click at [868, 338] on span "Next Day" at bounding box center [863, 336] width 58 height 17
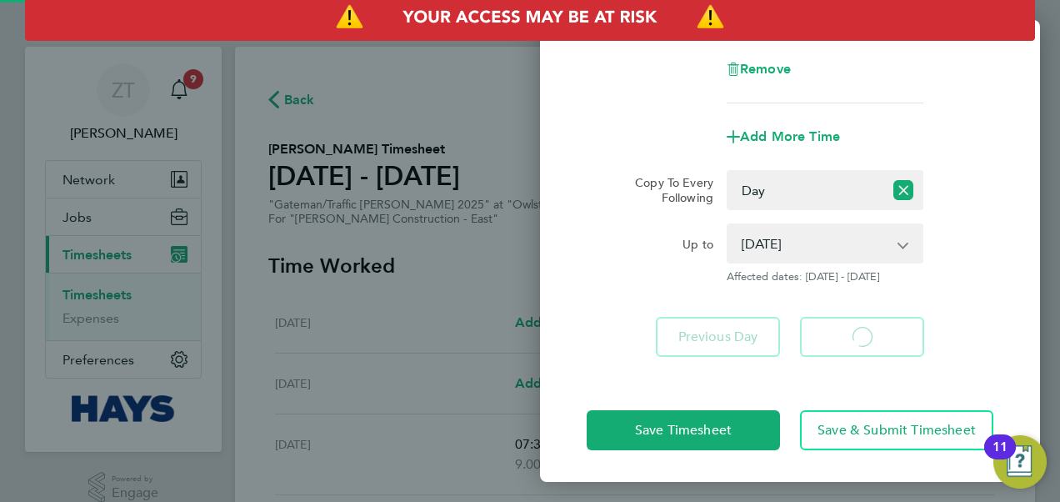
select select "30"
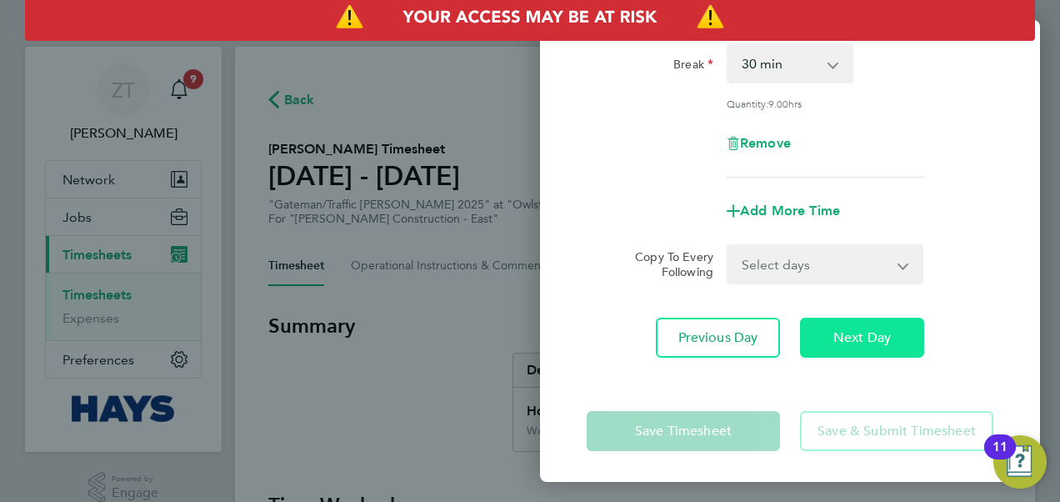
click at [870, 343] on span "Next Day" at bounding box center [863, 337] width 58 height 17
select select "30"
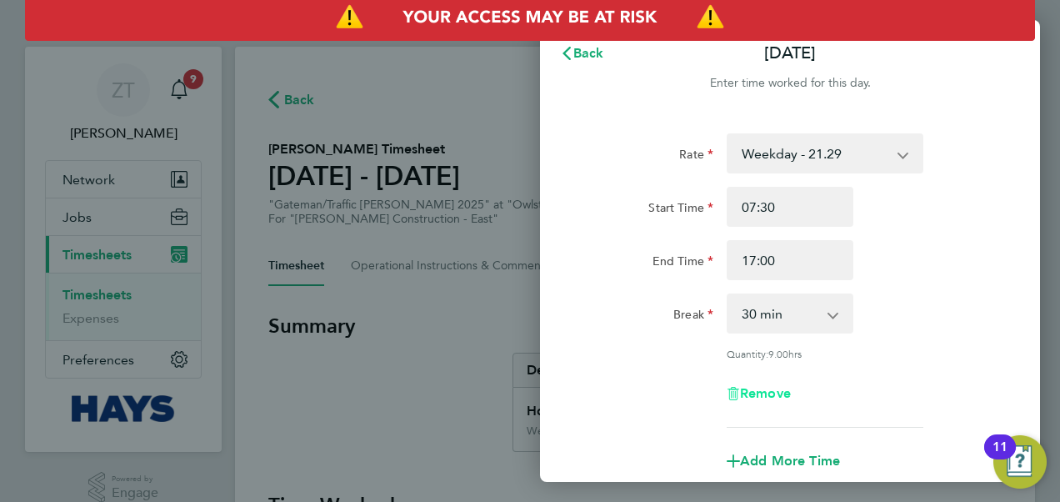
click at [759, 397] on span "Remove" at bounding box center [765, 393] width 51 height 16
select select "null"
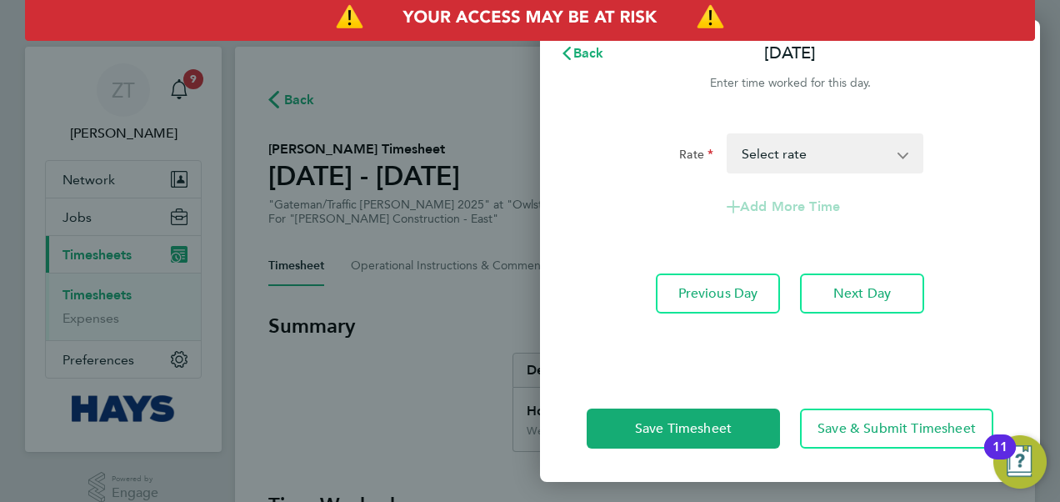
click at [779, 157] on select "Weekday - 21.29 Overtime - 30.63 Select rate" at bounding box center [815, 153] width 173 height 37
select select "60"
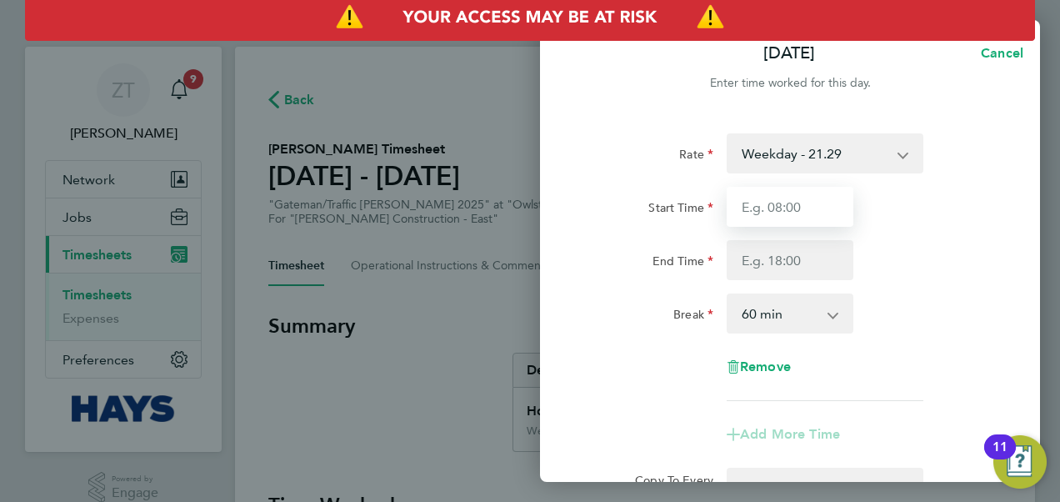
click at [802, 208] on input "Start Time" at bounding box center [790, 207] width 127 height 40
click at [897, 180] on div "Rate Weekday - 21.29 Overtime - 30.63 Start Time End Time Break 0 min 15 min 30…" at bounding box center [790, 267] width 407 height 268
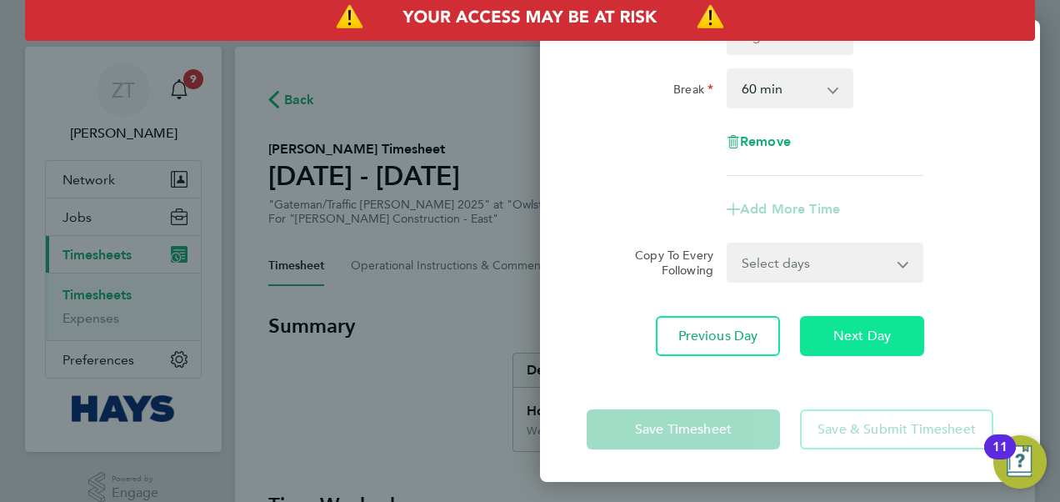
click at [869, 332] on span "Next Day" at bounding box center [863, 336] width 58 height 17
select select "30"
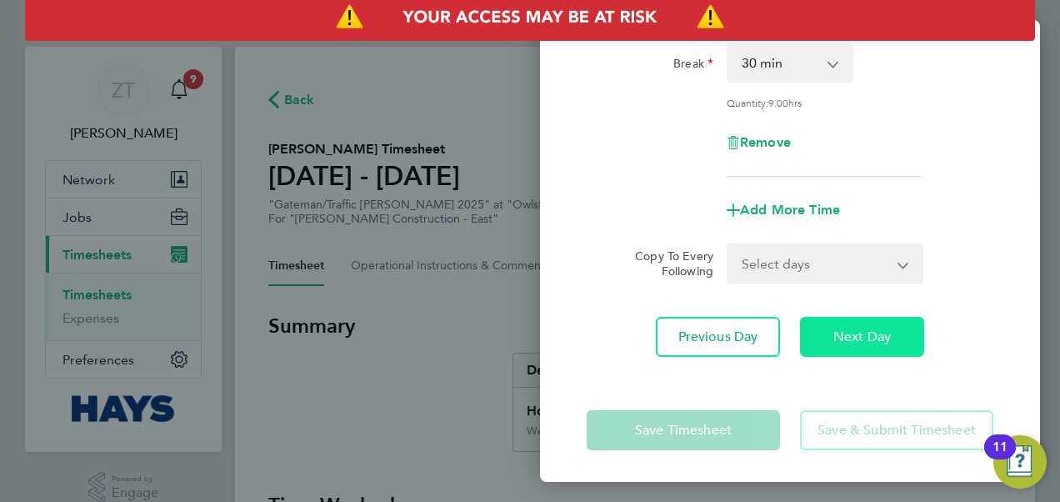
click at [879, 334] on span "Next Day" at bounding box center [863, 336] width 58 height 17
select select "30"
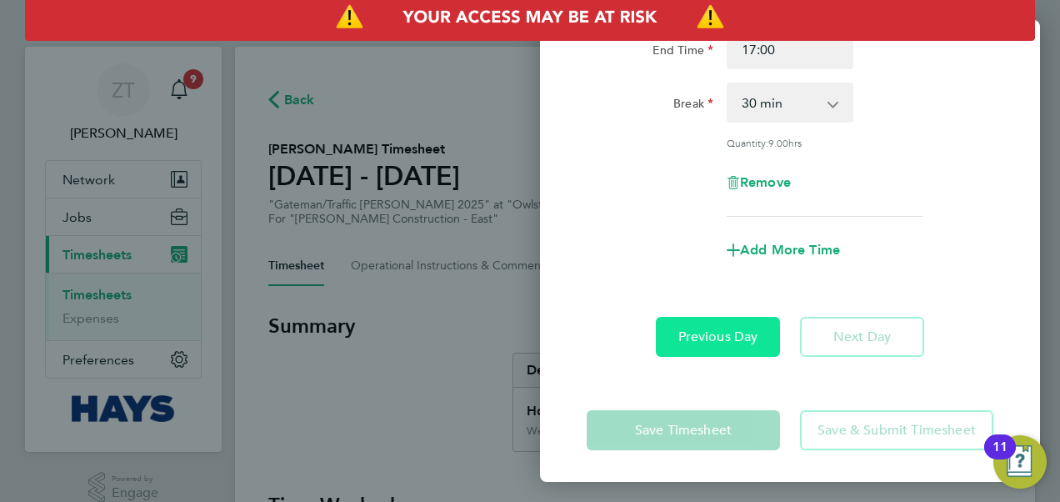
click at [739, 340] on span "Previous Day" at bounding box center [719, 336] width 80 height 17
select select "30"
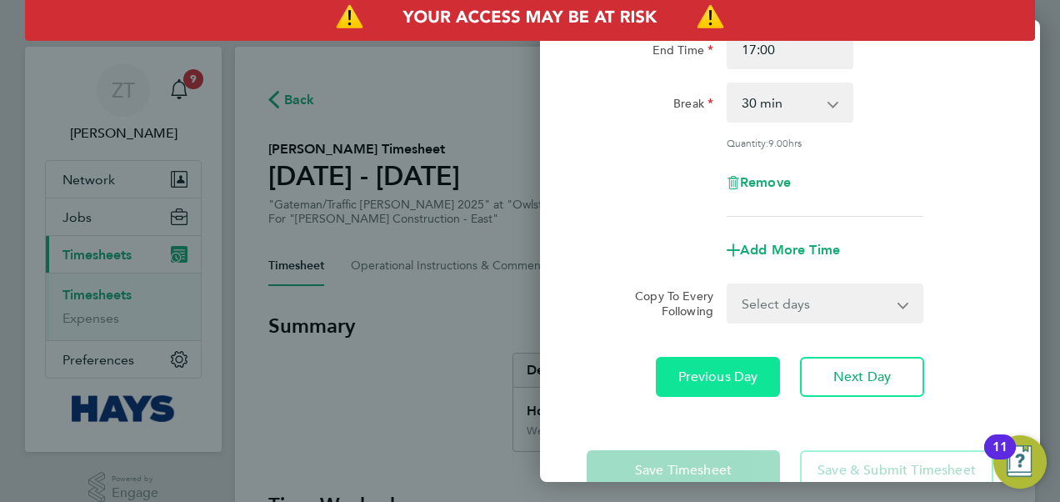
click at [728, 380] on span "Previous Day" at bounding box center [719, 376] width 80 height 17
select select "30"
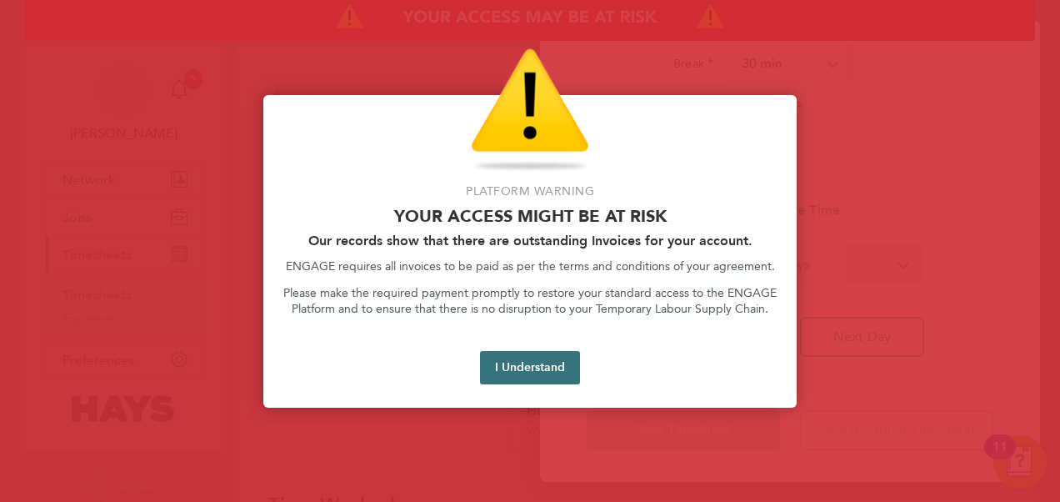
click at [569, 377] on button "I Understand" at bounding box center [530, 367] width 100 height 33
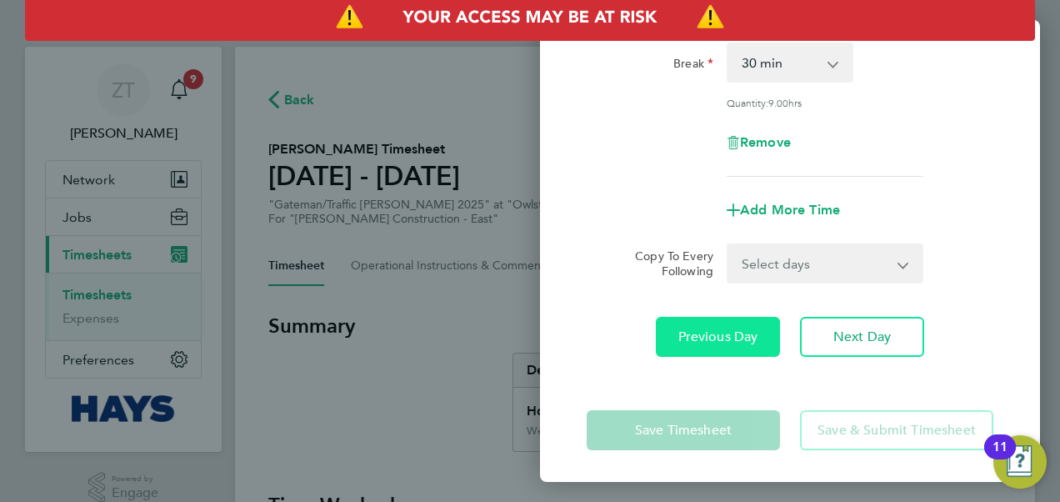
click at [722, 347] on button "Previous Day" at bounding box center [718, 337] width 124 height 40
select select "30"
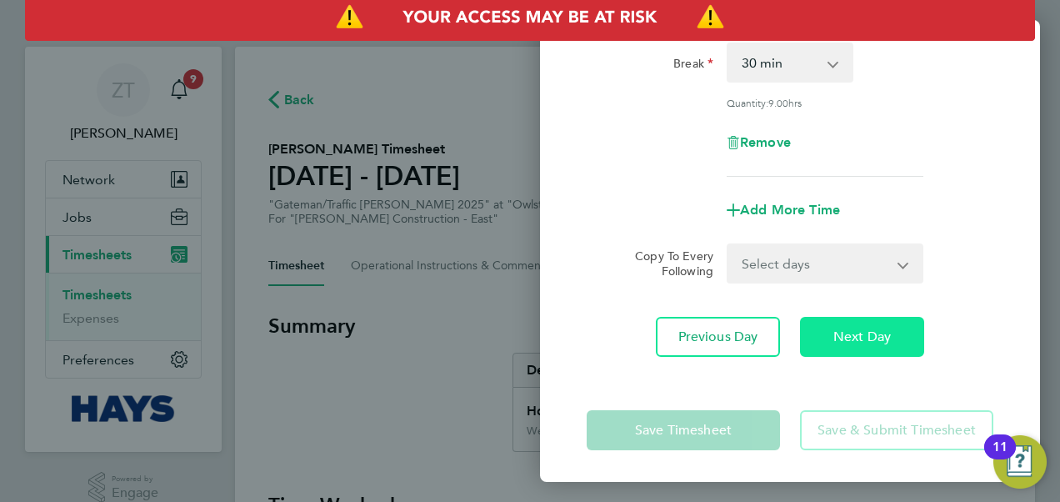
click at [862, 342] on span "Next Day" at bounding box center [863, 336] width 58 height 17
select select "30"
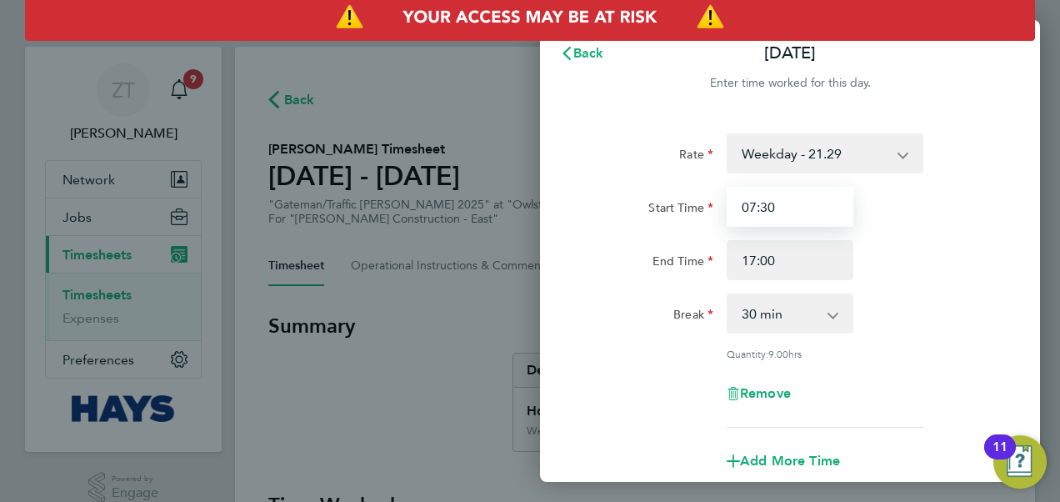
drag, startPoint x: 811, startPoint y: 208, endPoint x: 674, endPoint y: 207, distance: 137.6
click at [674, 207] on div "Start Time 07:30" at bounding box center [790, 207] width 420 height 40
type input "00:00"
click at [1027, 223] on div "Rate Weekday - 21.29 Overtime - 30.63 Start Time 00:00 End Time 17:00 Break 0 m…" at bounding box center [790, 370] width 500 height 514
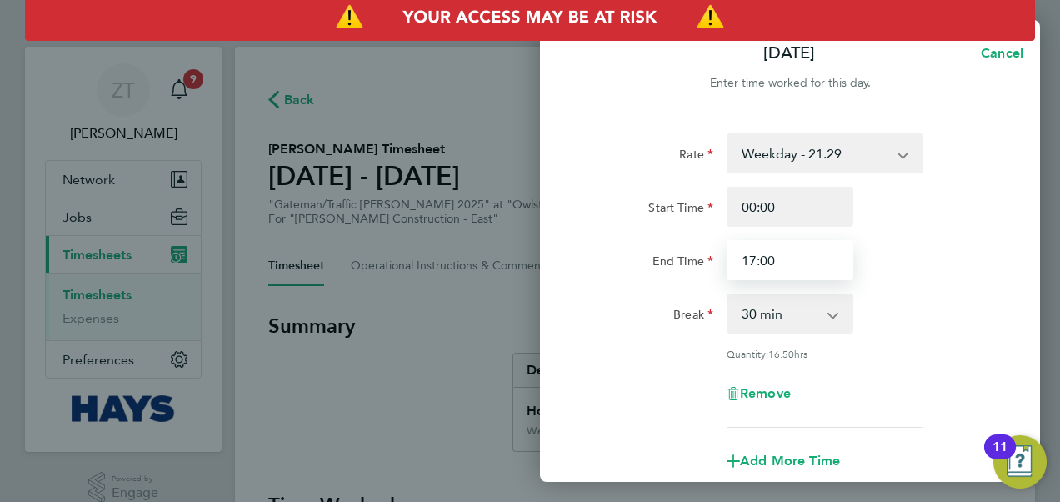
click at [804, 270] on input "17:00" at bounding box center [790, 260] width 127 height 40
click at [810, 270] on input "17:00" at bounding box center [790, 260] width 127 height 40
click at [805, 260] on input "17:00" at bounding box center [790, 260] width 127 height 40
type input "00:00"
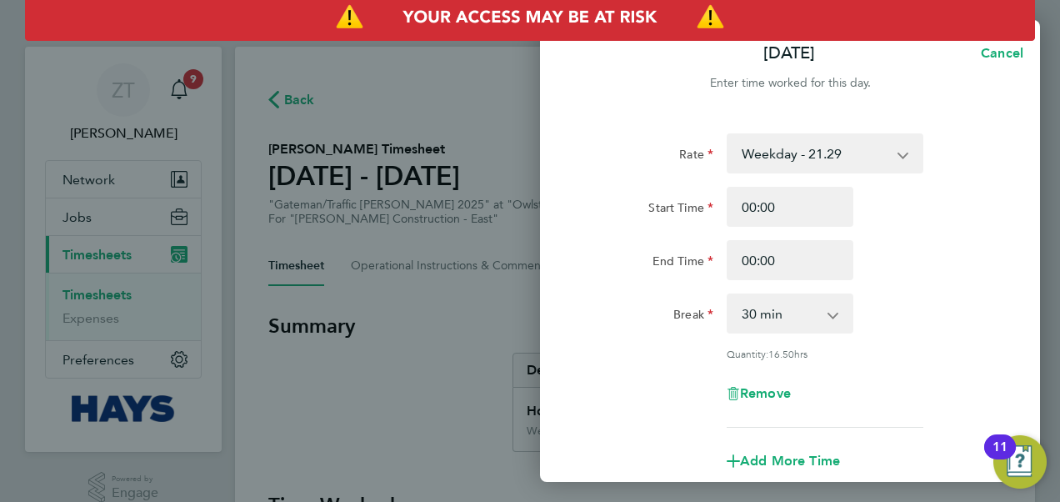
click at [1020, 293] on div "Rate Weekday - 21.29 Overtime - 30.63 Start Time 00:00 End Time 00:00 Break 0 m…" at bounding box center [790, 370] width 500 height 514
click at [802, 303] on select "0 min 15 min 30 min 45 min 60 min 75 min 90 min" at bounding box center [780, 313] width 103 height 37
select select "0"
click at [729, 295] on select "0 min 15 min 30 min 45 min 60 min 75 min 90 min" at bounding box center [780, 313] width 103 height 37
click at [881, 330] on div "Break 0 min 15 min 30 min 45 min 60 min 75 min 90 min" at bounding box center [790, 313] width 420 height 40
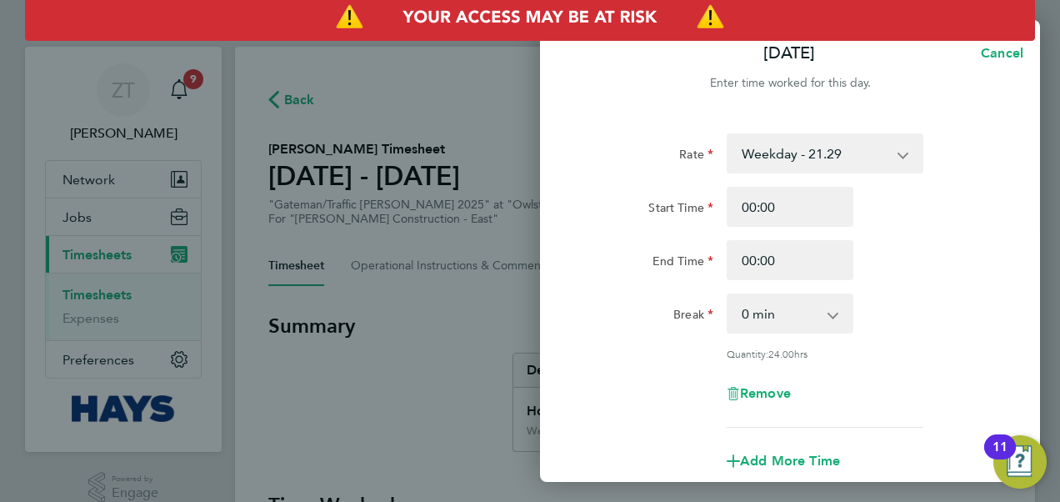
click at [783, 402] on div "Remove" at bounding box center [790, 393] width 140 height 40
click at [773, 393] on span "Remove" at bounding box center [765, 393] width 51 height 16
select select "null"
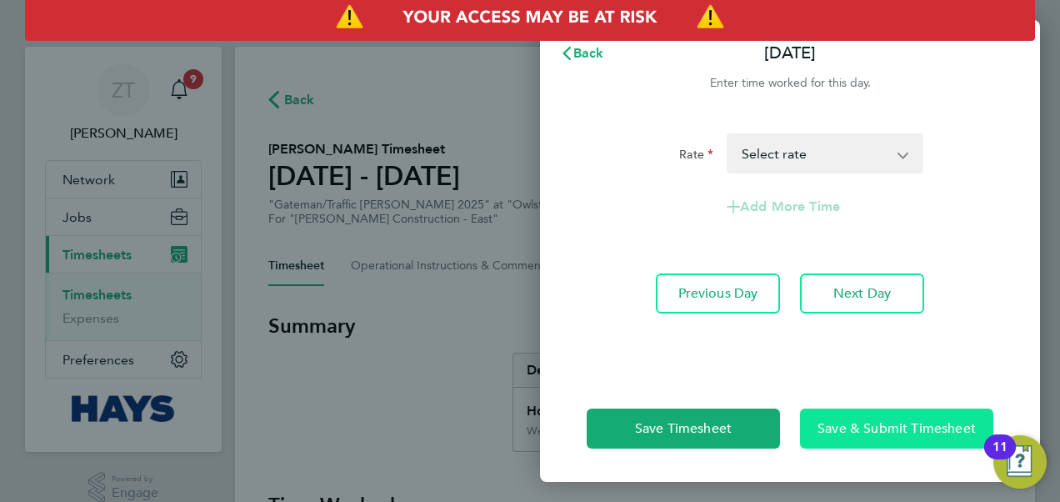
click at [885, 440] on button "Save & Submit Timesheet" at bounding box center [896, 429] width 193 height 40
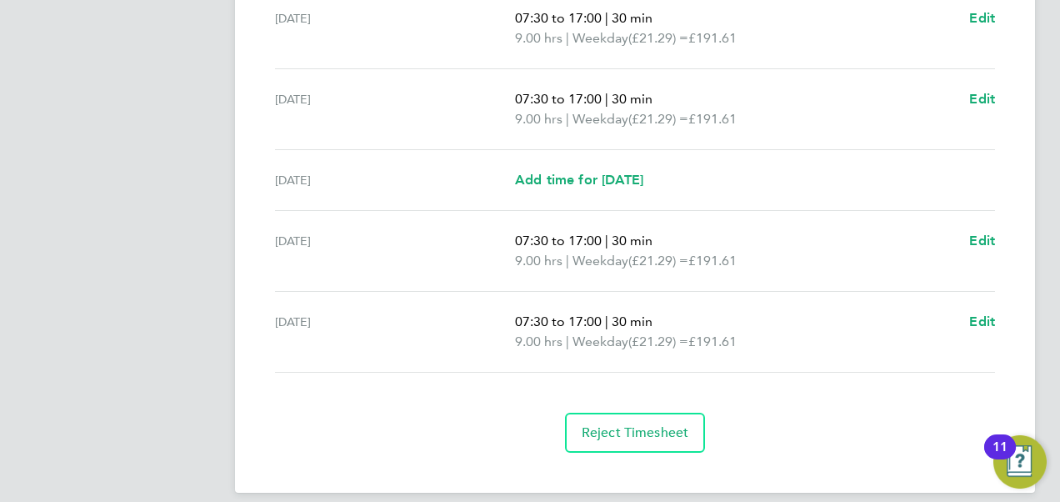
scroll to position [667, 0]
